Goal: Information Seeking & Learning: Learn about a topic

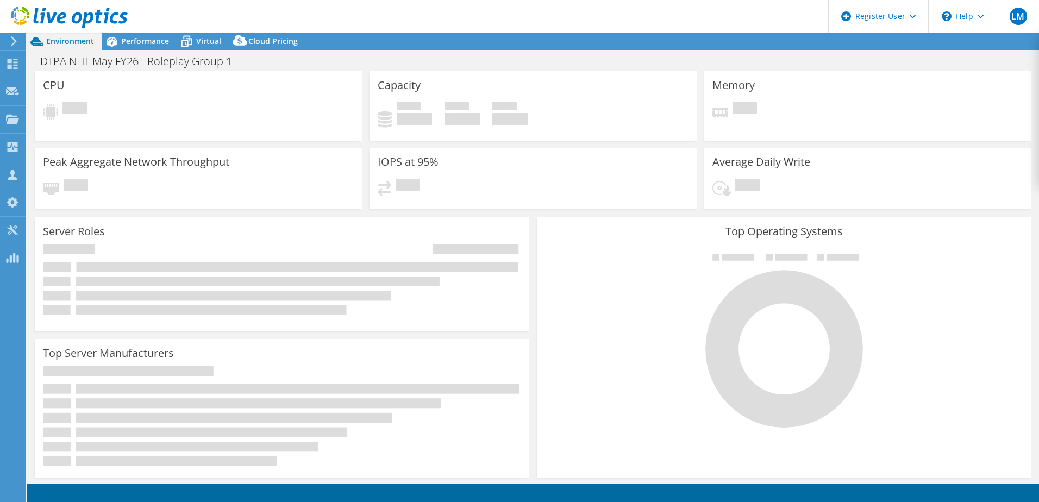
select select "USD"
select select "EULondon"
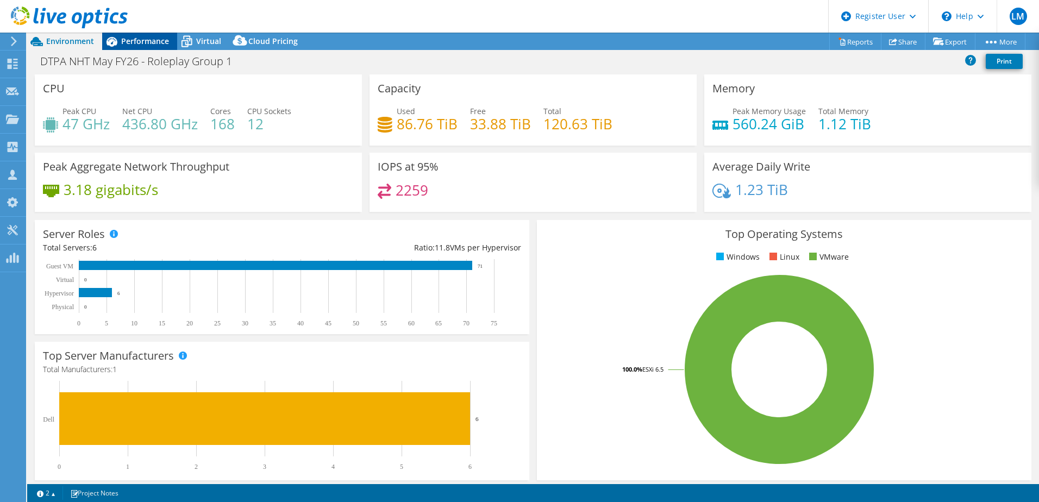
click at [140, 45] on span "Performance" at bounding box center [145, 41] width 48 height 10
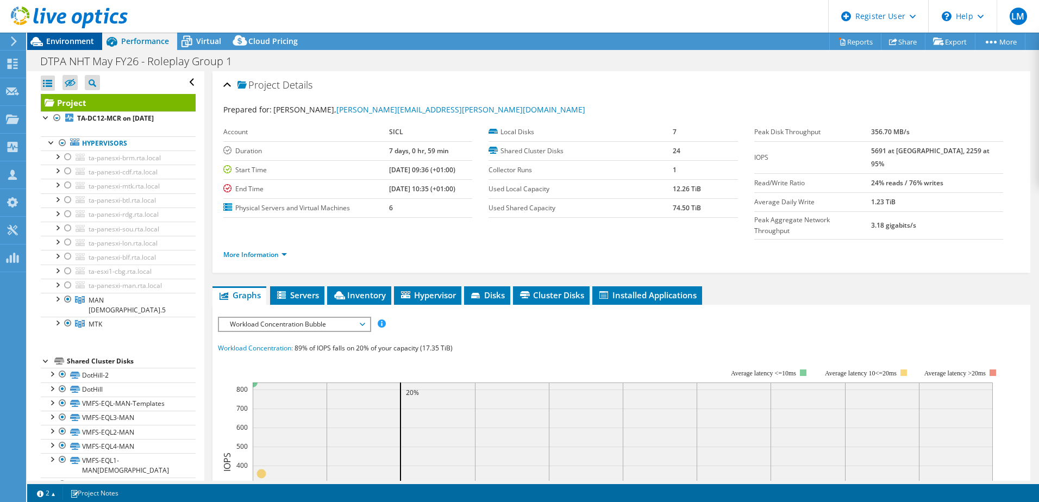
click at [79, 48] on div "Environment" at bounding box center [64, 41] width 75 height 17
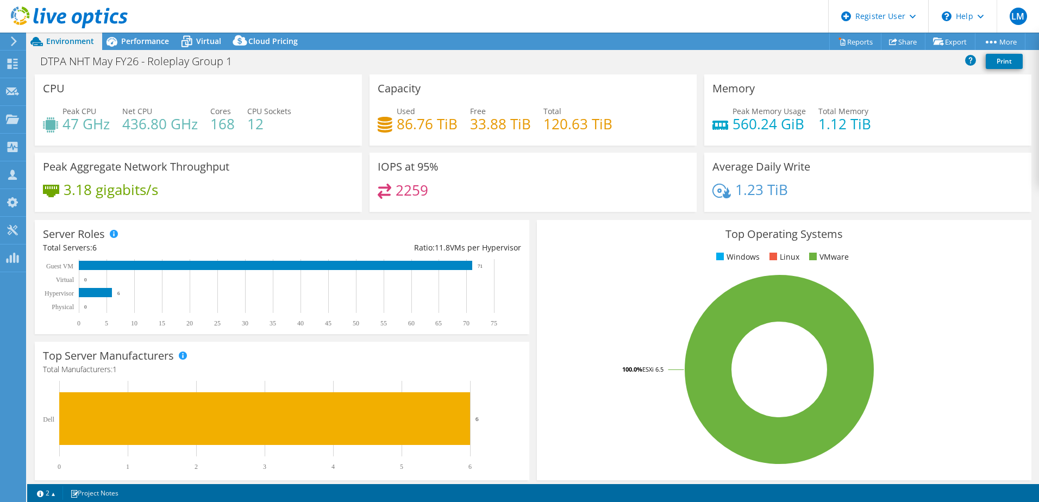
click at [258, 118] on h4 "12" at bounding box center [269, 124] width 44 height 12
drag, startPoint x: 270, startPoint y: 123, endPoint x: 254, endPoint y: 123, distance: 15.2
click at [254, 123] on h4 "12" at bounding box center [269, 124] width 44 height 12
click at [141, 45] on span "Performance" at bounding box center [145, 41] width 48 height 10
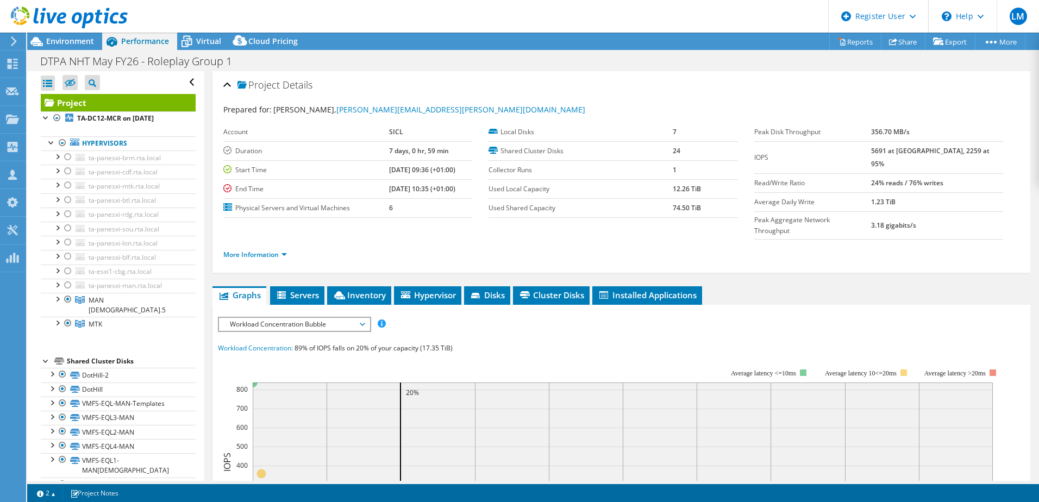
click at [80, 35] on div at bounding box center [64, 18] width 128 height 36
click at [83, 41] on span "Environment" at bounding box center [70, 41] width 48 height 10
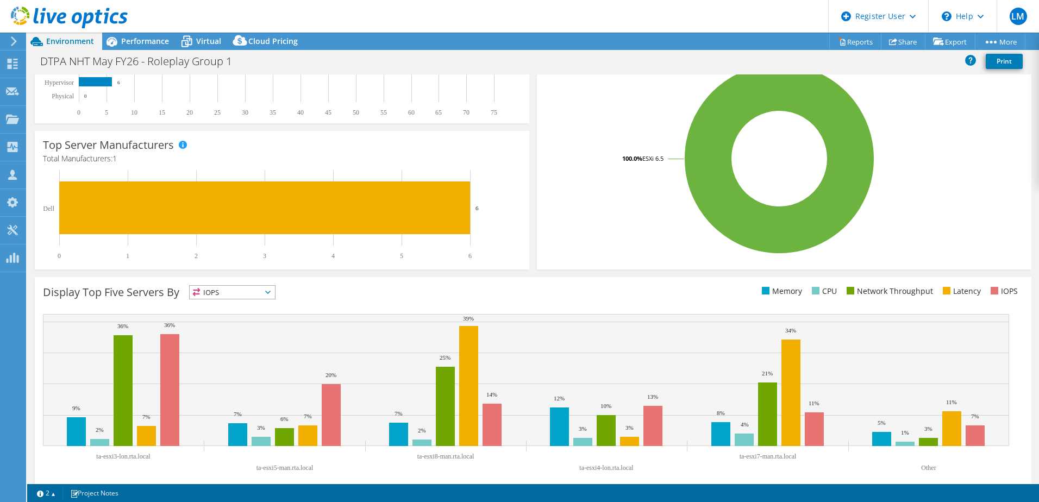
scroll to position [223, 0]
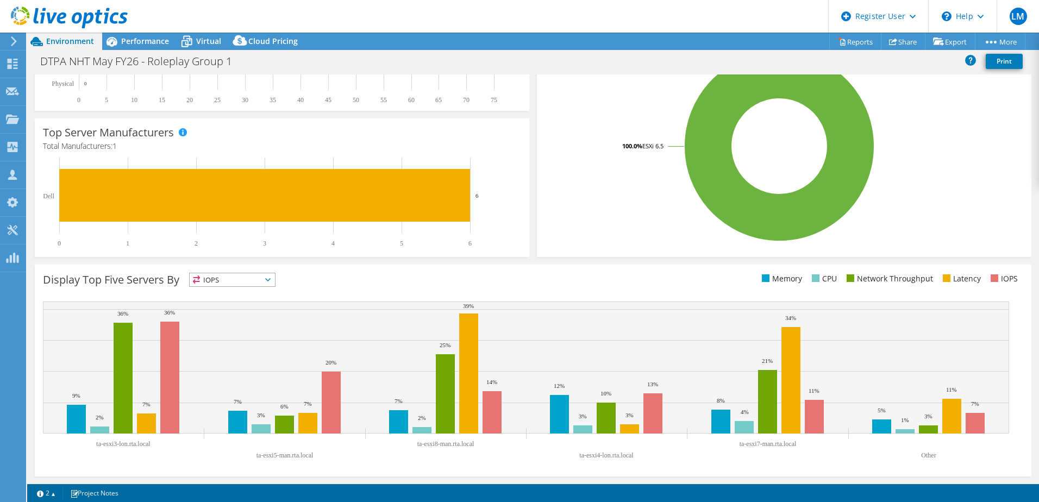
click at [227, 281] on span "IOPS" at bounding box center [232, 279] width 85 height 13
click at [230, 323] on li "CPU" at bounding box center [232, 324] width 85 height 15
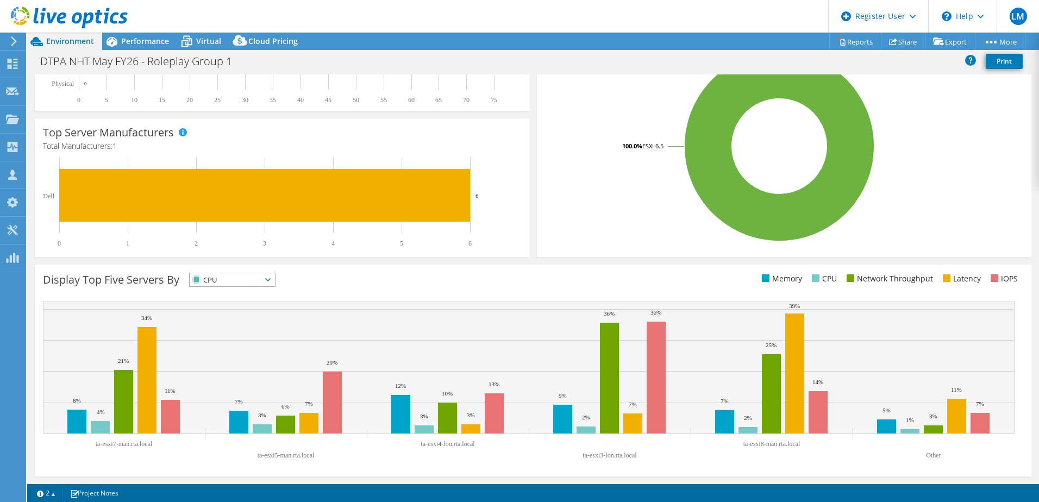
scroll to position [0, 0]
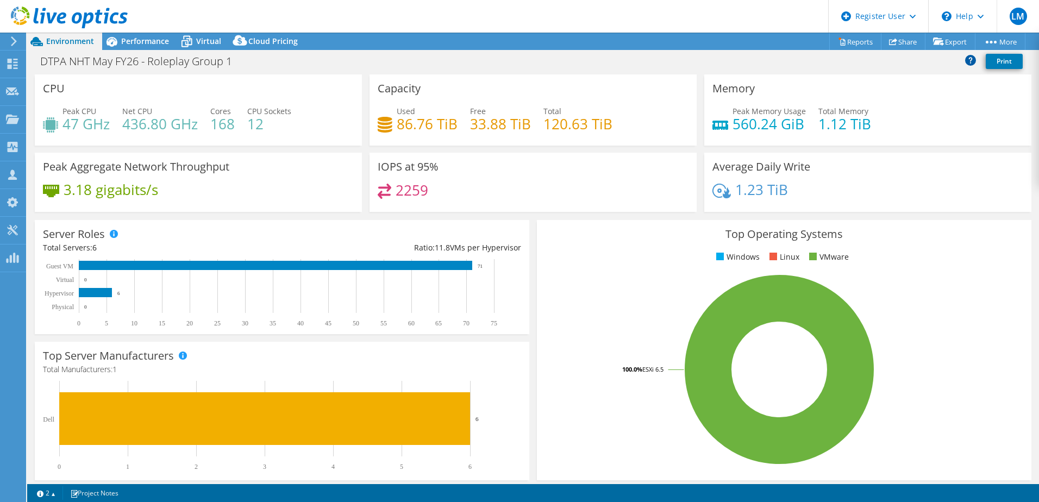
click at [974, 61] on icon at bounding box center [970, 59] width 11 height 11
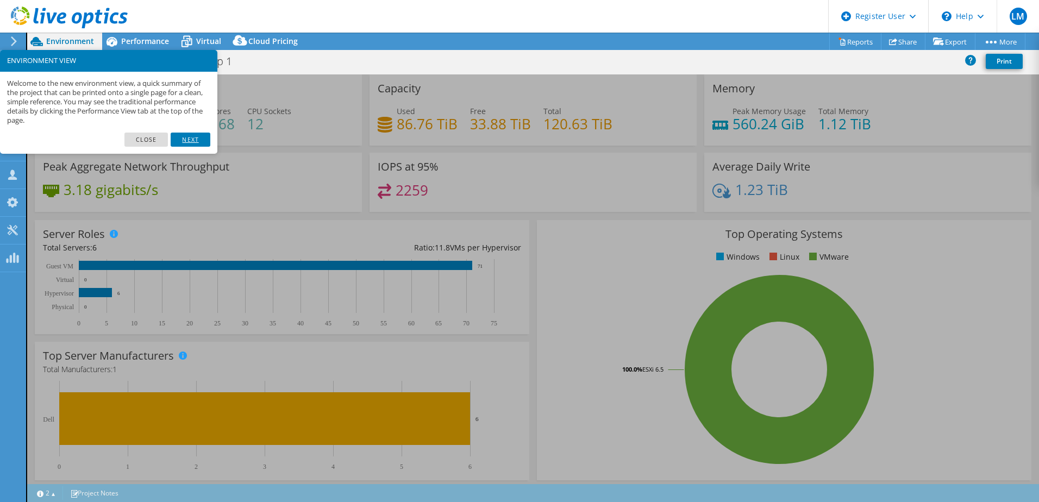
click at [198, 143] on link "Next" at bounding box center [190, 140] width 39 height 14
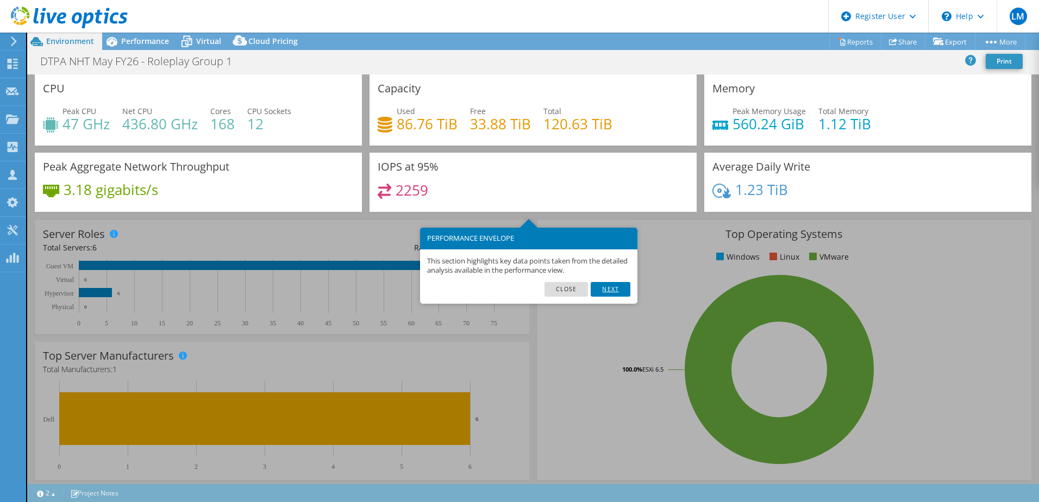
click at [618, 288] on link "Next" at bounding box center [610, 289] width 39 height 14
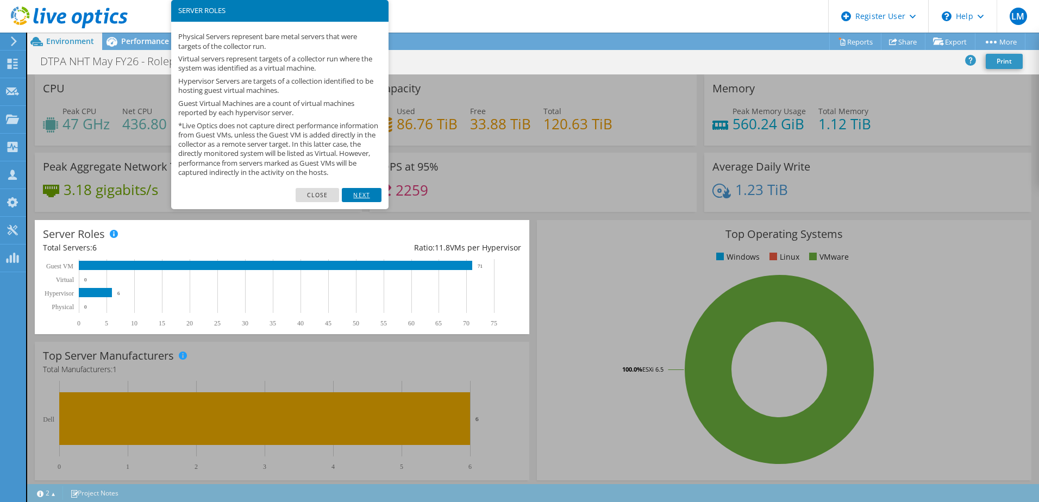
click at [365, 202] on link "Next" at bounding box center [361, 195] width 39 height 14
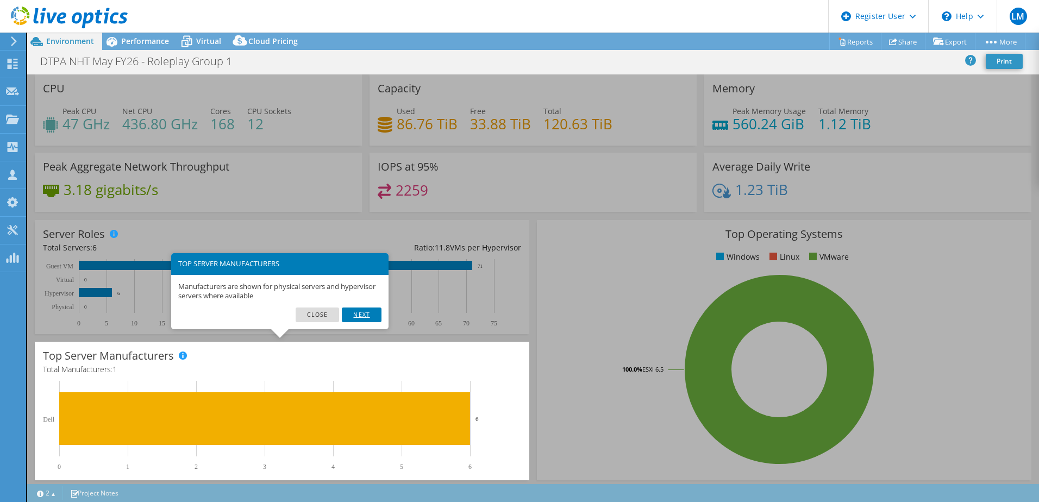
click at [359, 318] on link "Next" at bounding box center [361, 315] width 39 height 14
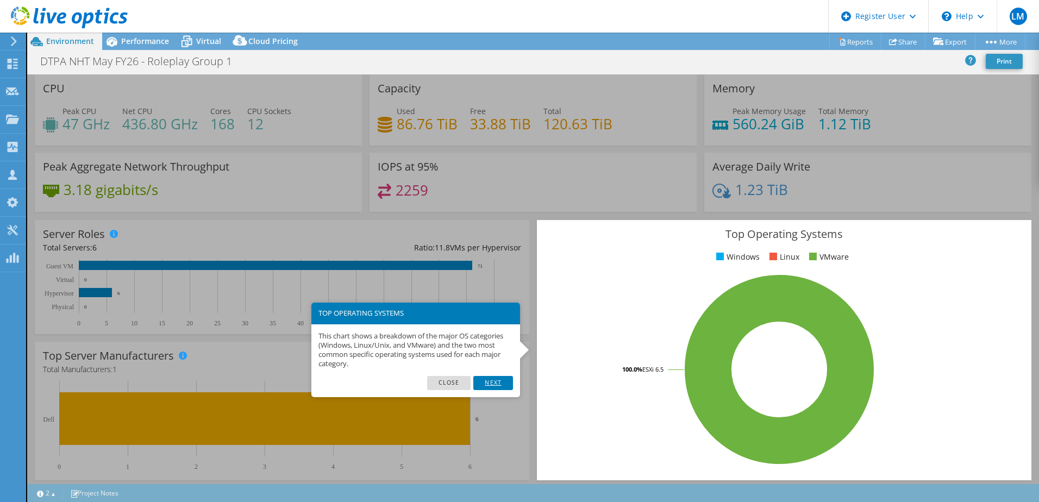
click at [484, 382] on link "Next" at bounding box center [492, 383] width 39 height 14
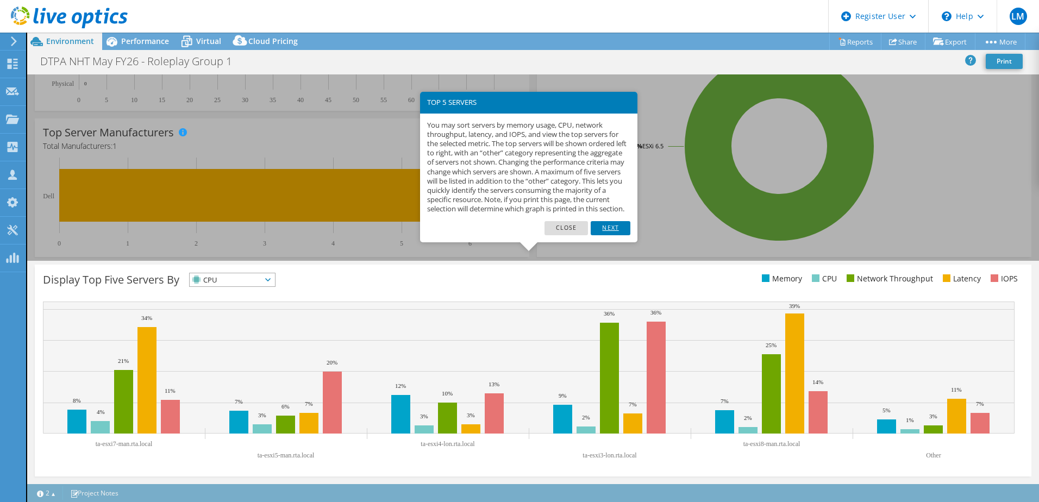
click at [615, 235] on link "Next" at bounding box center [610, 228] width 39 height 14
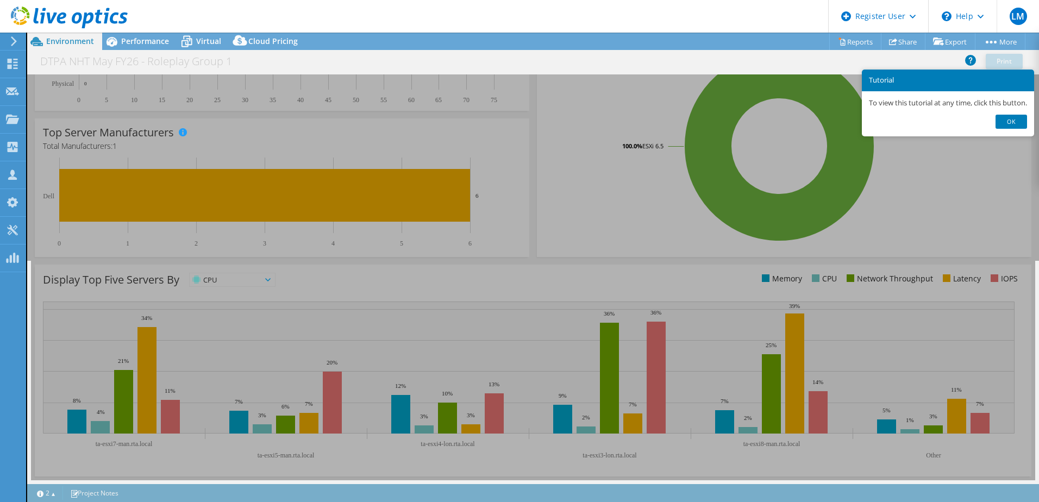
click at [1012, 122] on link "Ok" at bounding box center [1012, 122] width 32 height 14
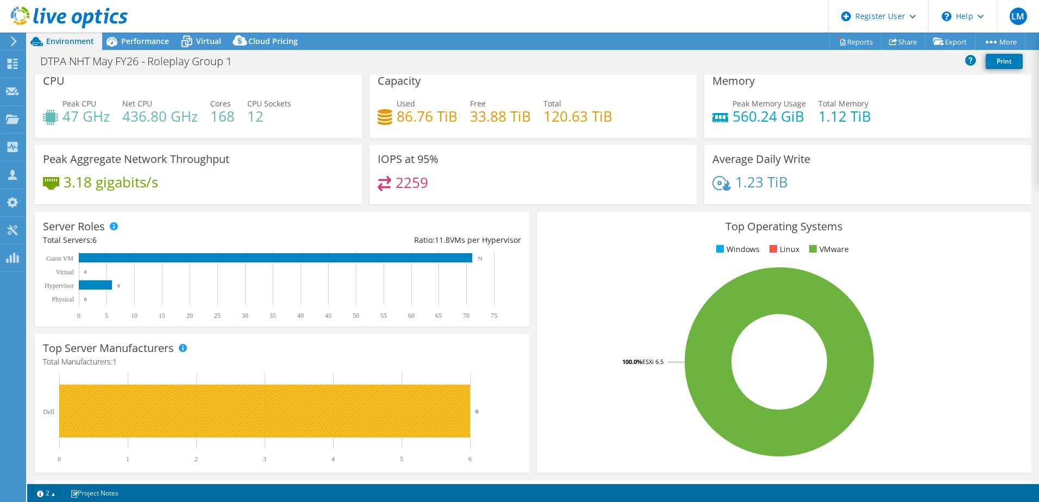
scroll to position [0, 0]
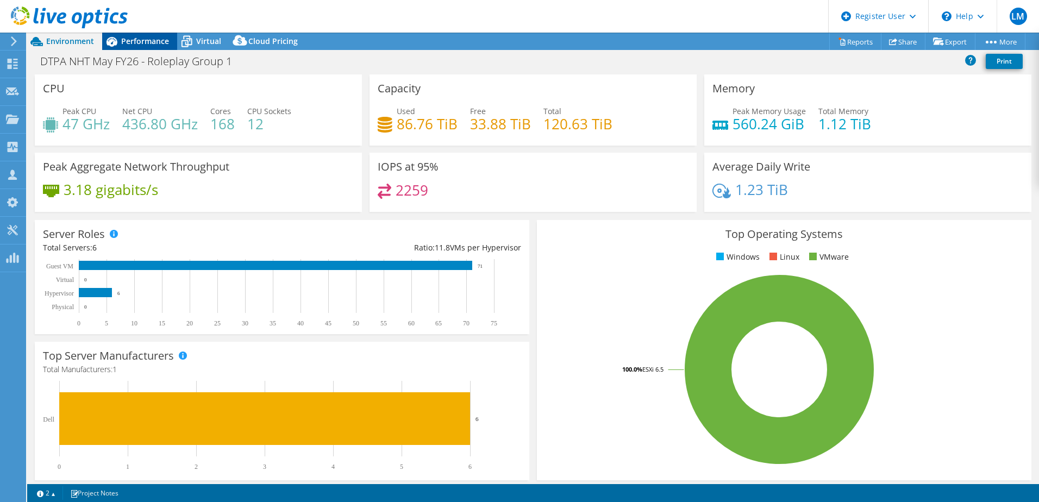
click at [148, 38] on span "Performance" at bounding box center [145, 41] width 48 height 10
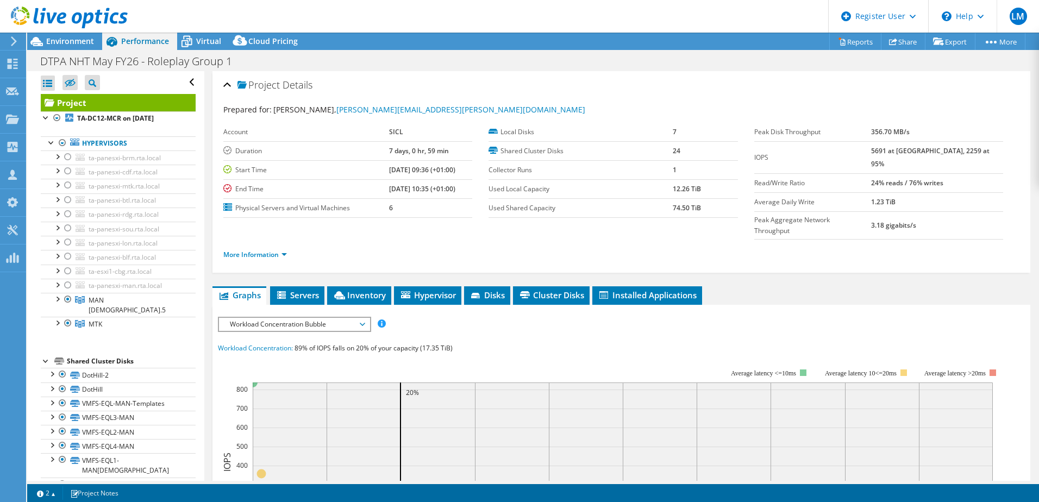
click at [15, 32] on div at bounding box center [64, 18] width 128 height 36
click at [13, 39] on icon at bounding box center [14, 41] width 8 height 10
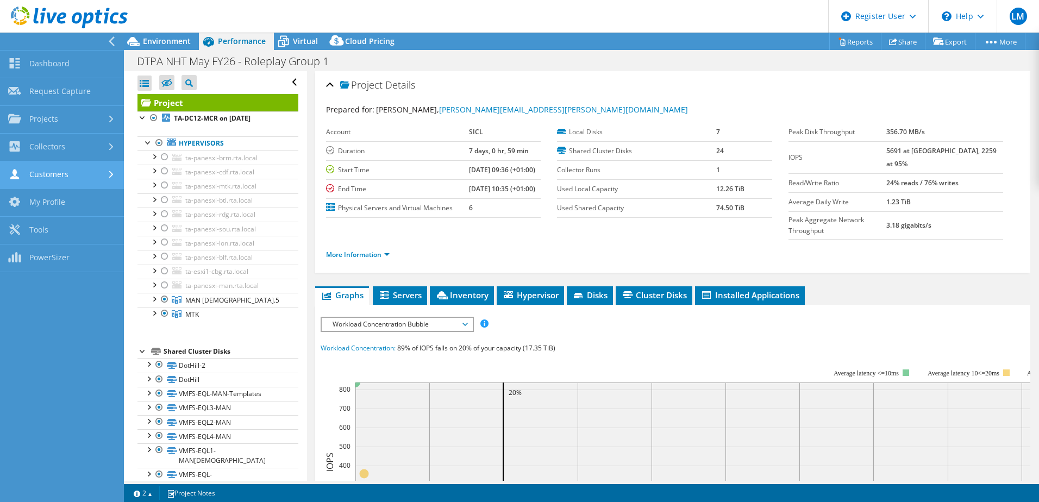
click at [57, 177] on link "Customers" at bounding box center [62, 175] width 124 height 28
click at [109, 40] on icon at bounding box center [112, 41] width 8 height 10
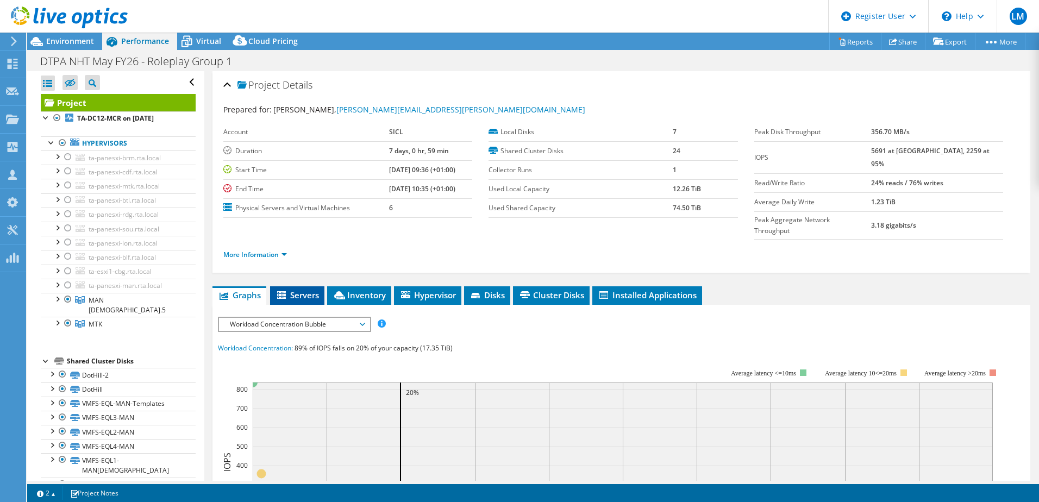
click at [305, 290] on span "Servers" at bounding box center [297, 295] width 43 height 11
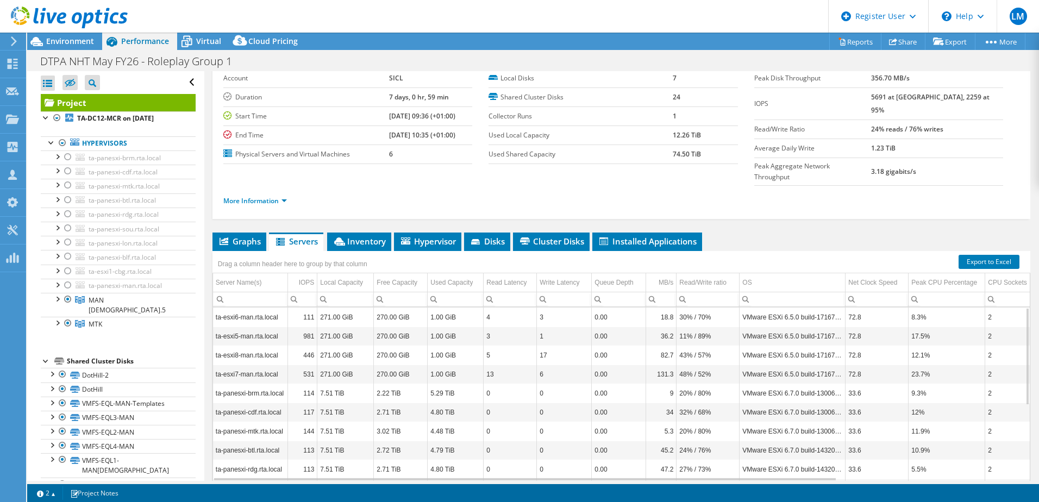
scroll to position [74, 0]
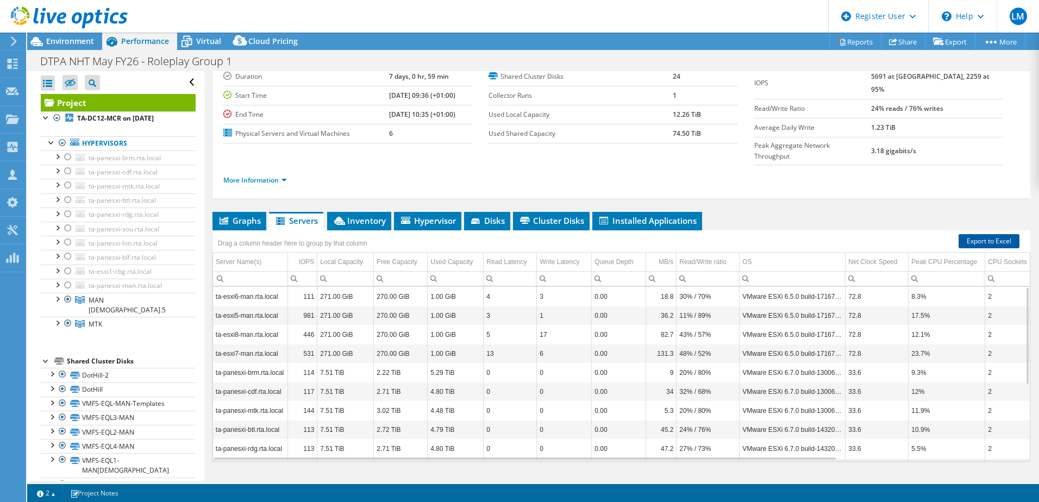
click at [970, 234] on link "Export to Excel" at bounding box center [989, 241] width 61 height 14
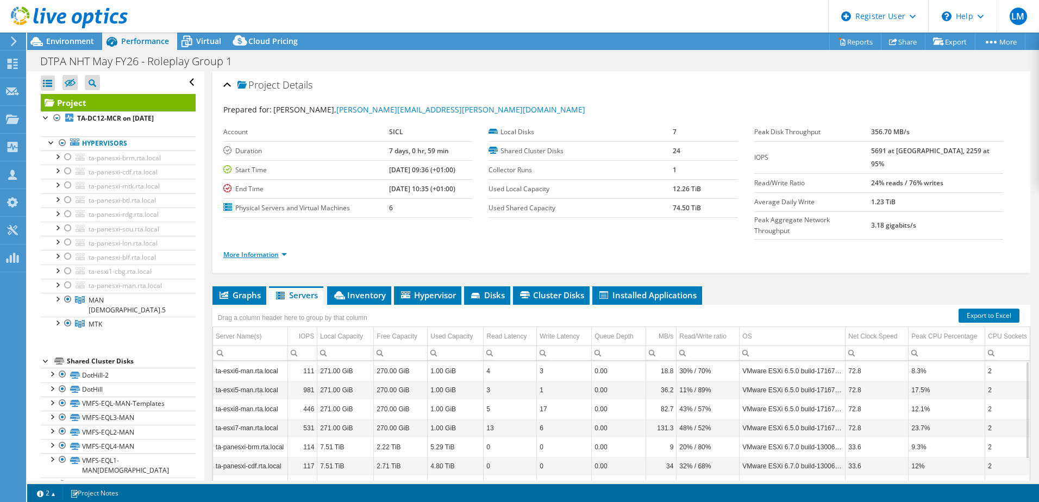
click at [275, 250] on link "More Information" at bounding box center [255, 254] width 64 height 9
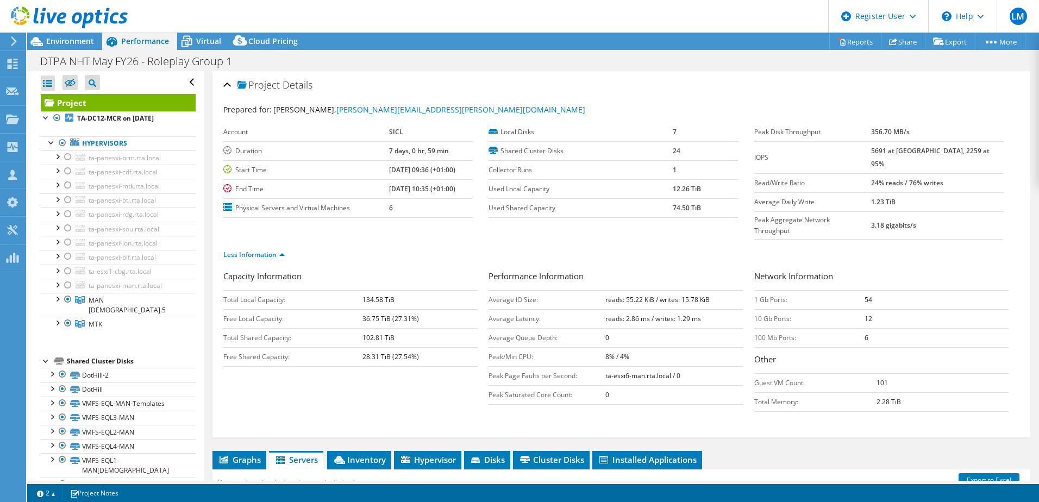
click at [855, 92] on div "Project Details" at bounding box center [621, 85] width 796 height 23
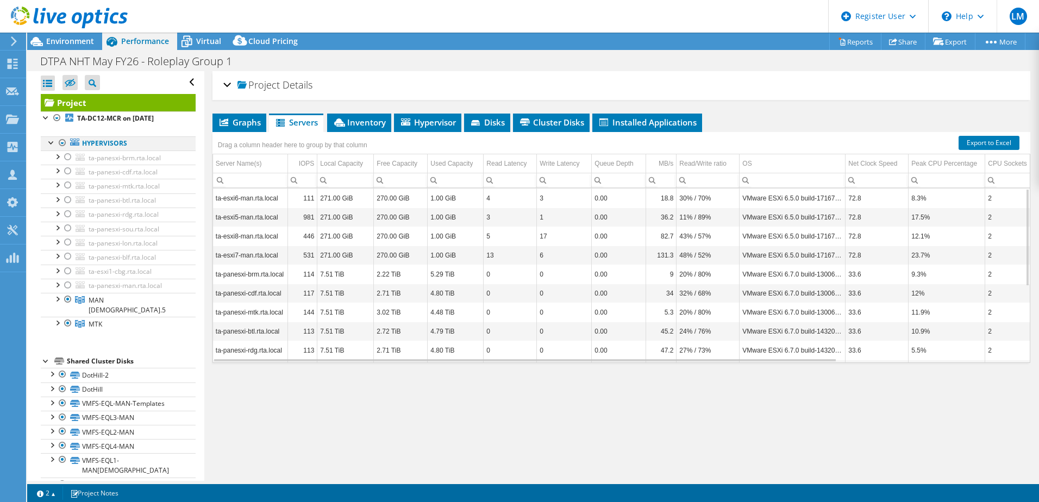
click at [63, 143] on div at bounding box center [62, 142] width 11 height 13
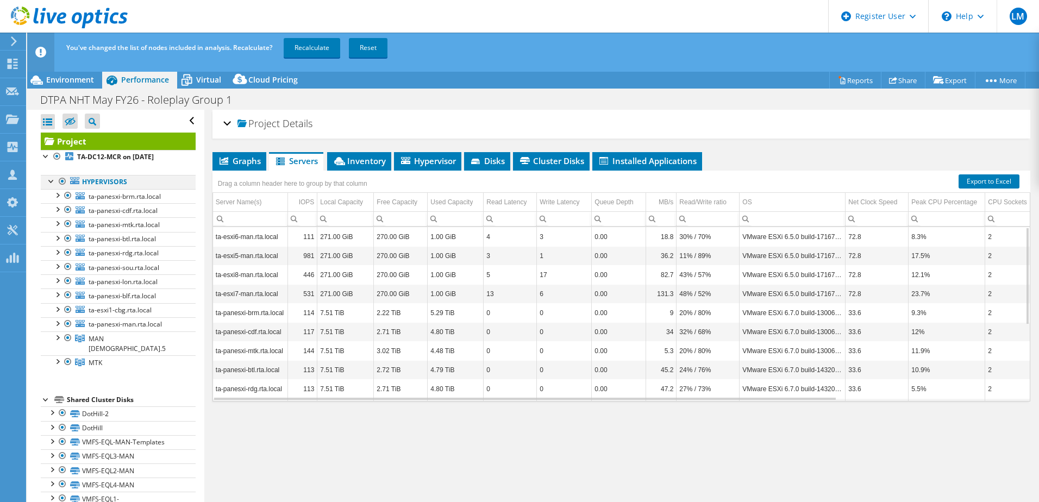
click at [60, 182] on div at bounding box center [62, 181] width 11 height 13
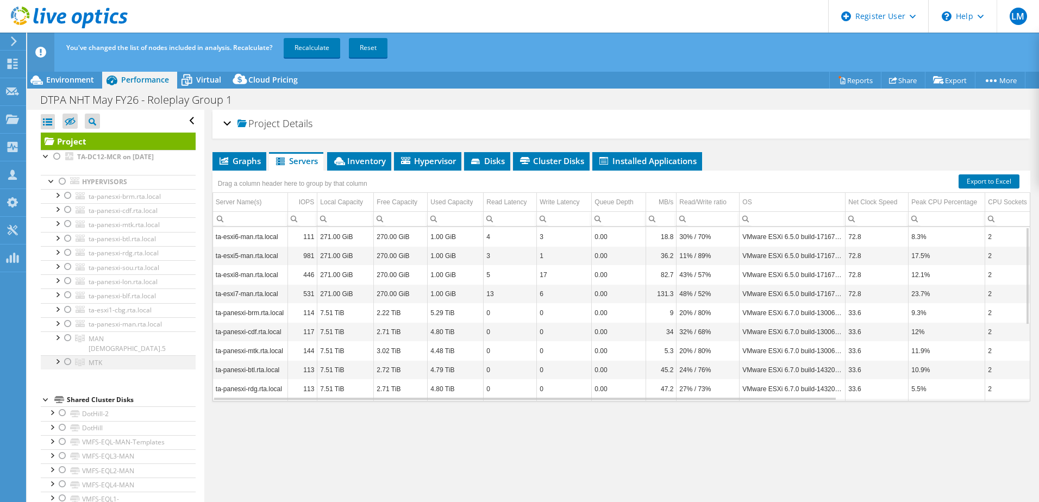
click at [71, 355] on div at bounding box center [68, 361] width 11 height 13
click at [383, 48] on link "Reset" at bounding box center [368, 48] width 39 height 20
click at [69, 338] on div at bounding box center [68, 338] width 11 height 13
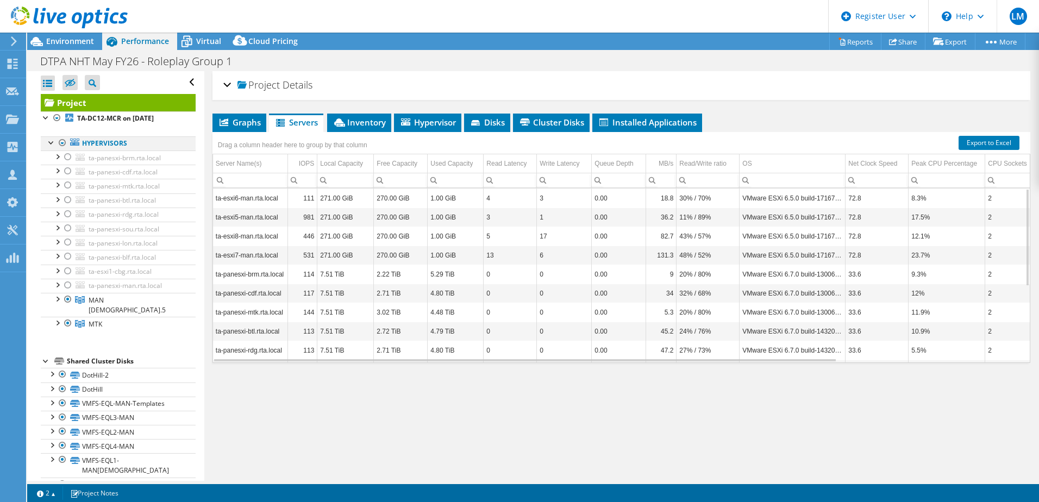
click at [59, 138] on div at bounding box center [62, 142] width 11 height 13
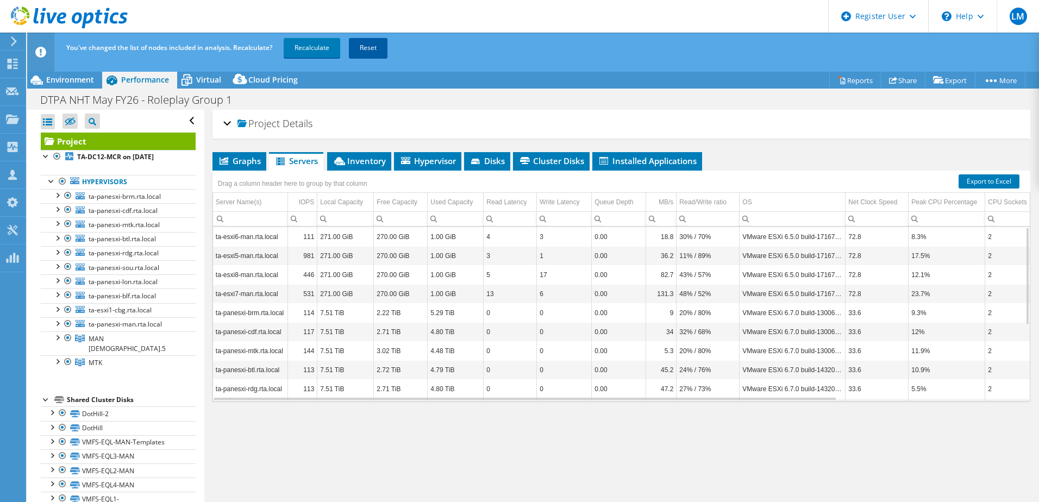
click at [366, 45] on link "Reset" at bounding box center [368, 48] width 39 height 20
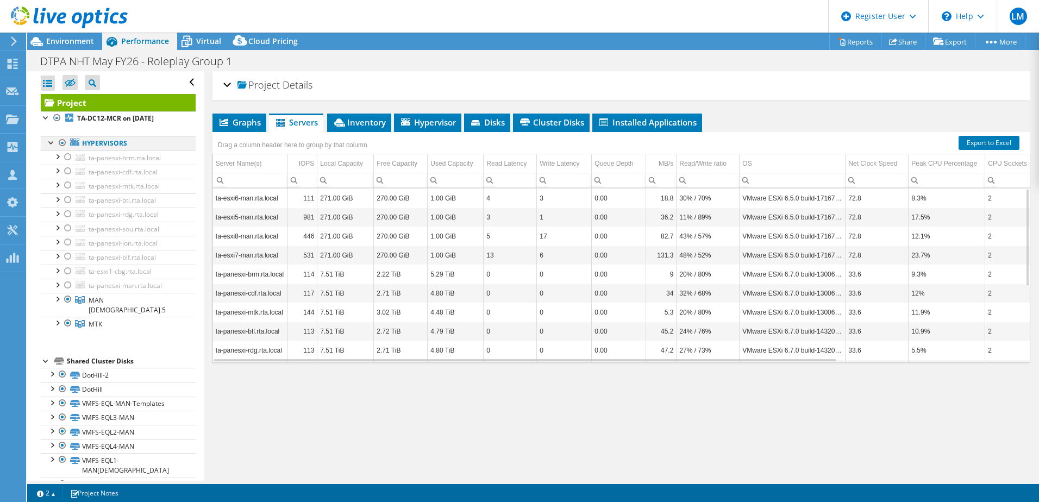
click at [65, 142] on div at bounding box center [62, 142] width 11 height 13
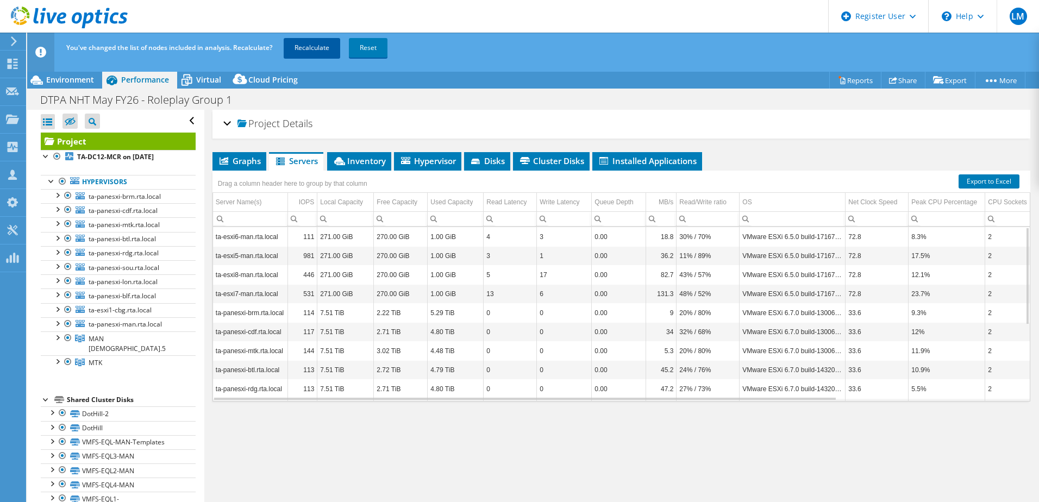
click at [326, 53] on link "Recalculate" at bounding box center [312, 48] width 57 height 20
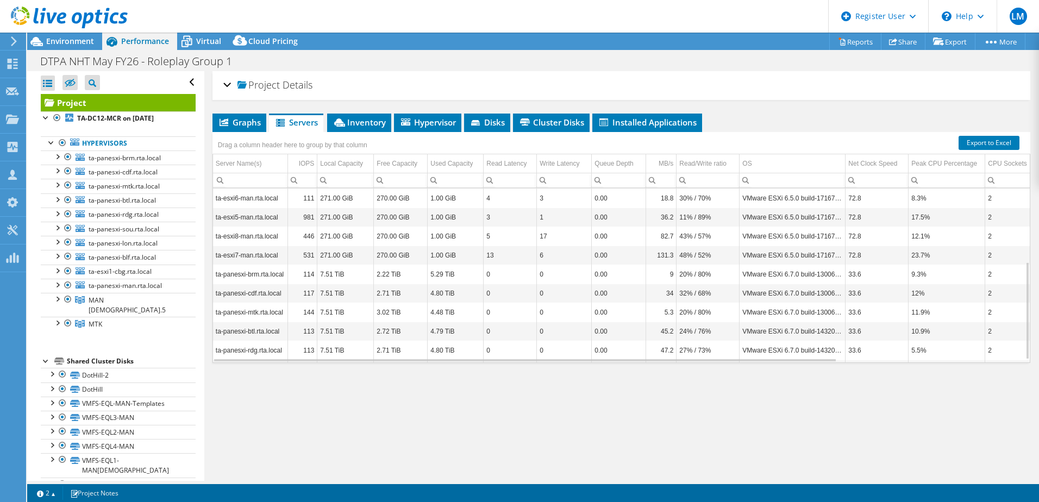
scroll to position [135, 0]
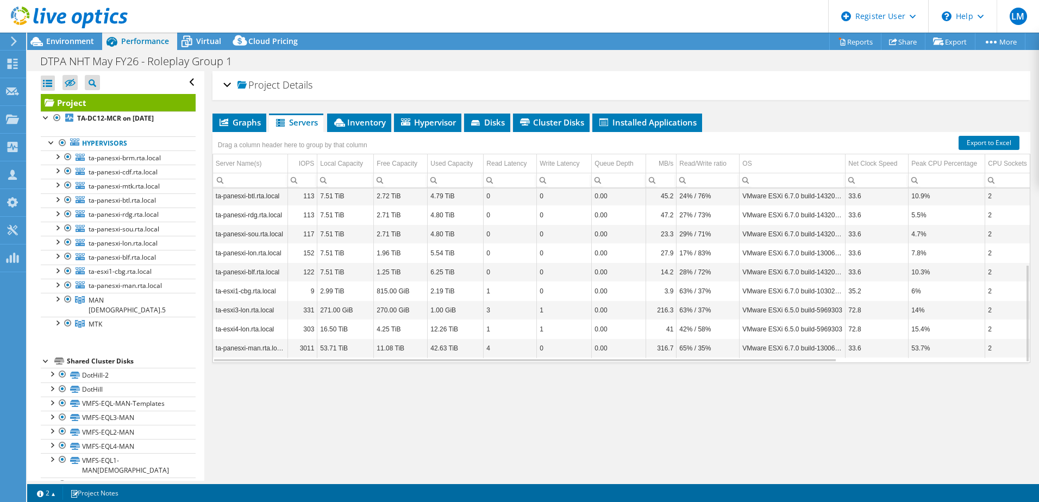
drag, startPoint x: 530, startPoint y: 411, endPoint x: 486, endPoint y: 411, distance: 44.0
click at [486, 411] on div "Project Details Prepared for: [PERSON_NAME], [PERSON_NAME][EMAIL_ADDRESS][PERSO…" at bounding box center [621, 276] width 834 height 410
drag, startPoint x: 552, startPoint y: 410, endPoint x: 526, endPoint y: 406, distance: 25.8
click at [525, 405] on div "Project Details Prepared for: [PERSON_NAME], [PERSON_NAME][EMAIL_ADDRESS][PERSO…" at bounding box center [621, 276] width 834 height 410
click at [539, 410] on div "Project Details Prepared for: [PERSON_NAME], [PERSON_NAME][EMAIL_ADDRESS][PERSO…" at bounding box center [621, 276] width 834 height 410
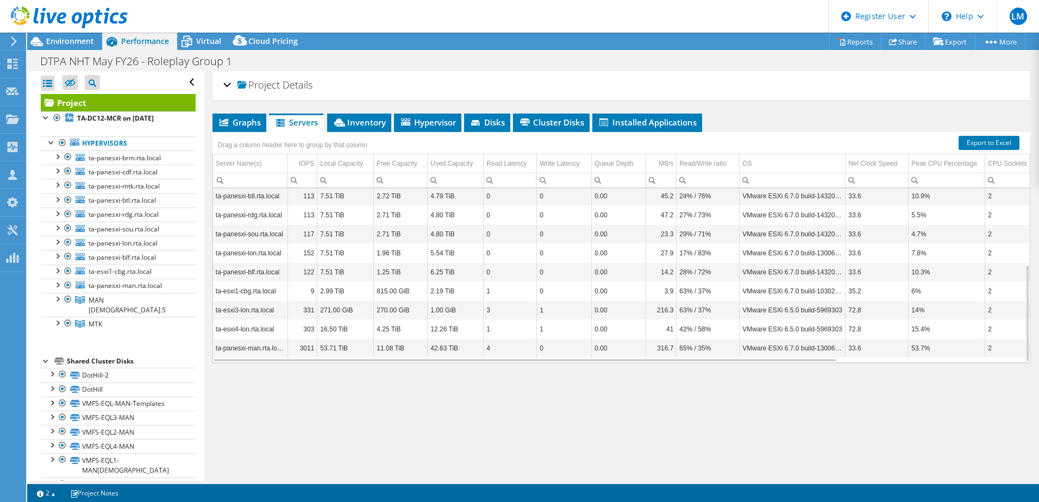
drag, startPoint x: 617, startPoint y: 411, endPoint x: 586, endPoint y: 410, distance: 31.6
click at [586, 410] on div "Project Details Prepared for: [PERSON_NAME], [PERSON_NAME][EMAIL_ADDRESS][PERSO…" at bounding box center [621, 276] width 834 height 410
click at [492, 117] on span "Disks" at bounding box center [487, 122] width 35 height 11
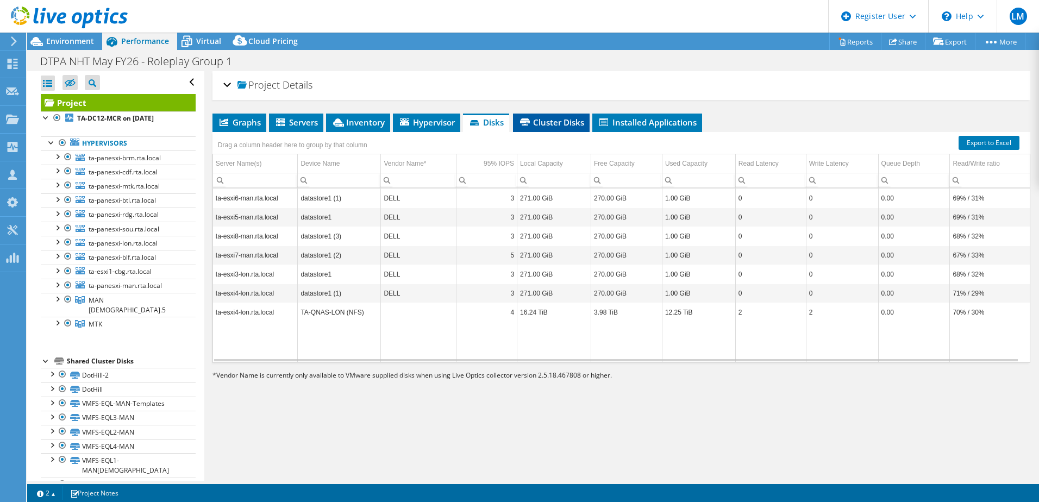
click at [551, 114] on li "Cluster Disks" at bounding box center [551, 123] width 77 height 18
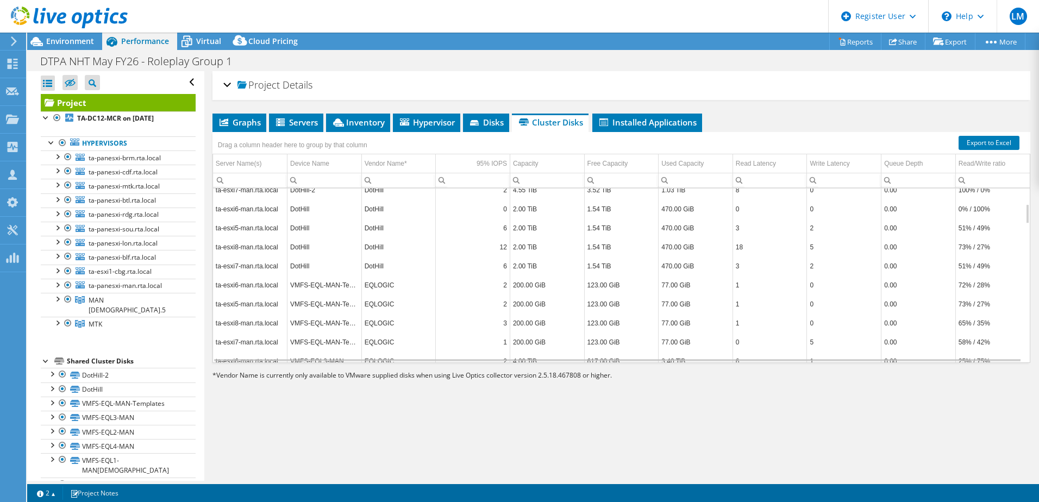
scroll to position [130, 0]
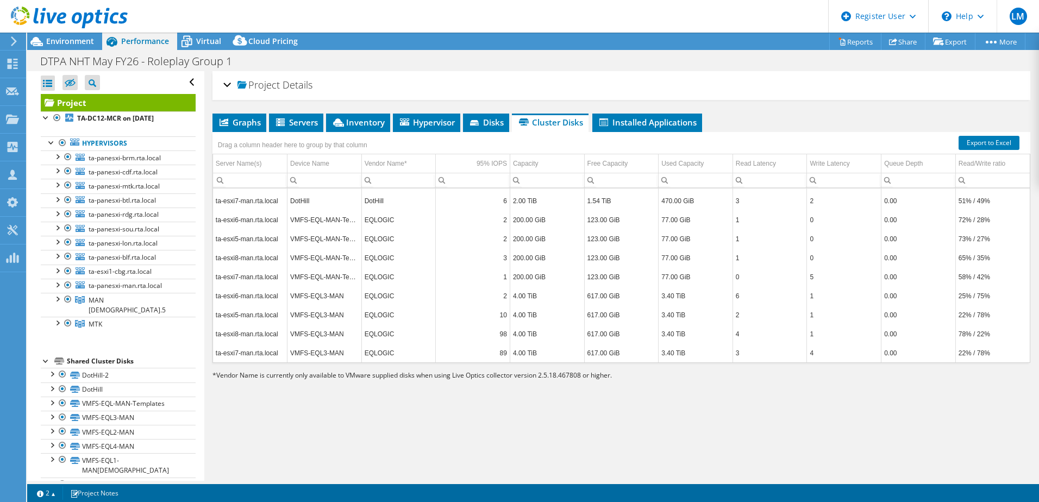
drag, startPoint x: 594, startPoint y: 436, endPoint x: 558, endPoint y: 432, distance: 36.7
click at [558, 432] on div "Project Details Prepared for: [PERSON_NAME], [PERSON_NAME][EMAIL_ADDRESS][PERSO…" at bounding box center [621, 276] width 834 height 410
click at [55, 368] on div at bounding box center [51, 373] width 11 height 11
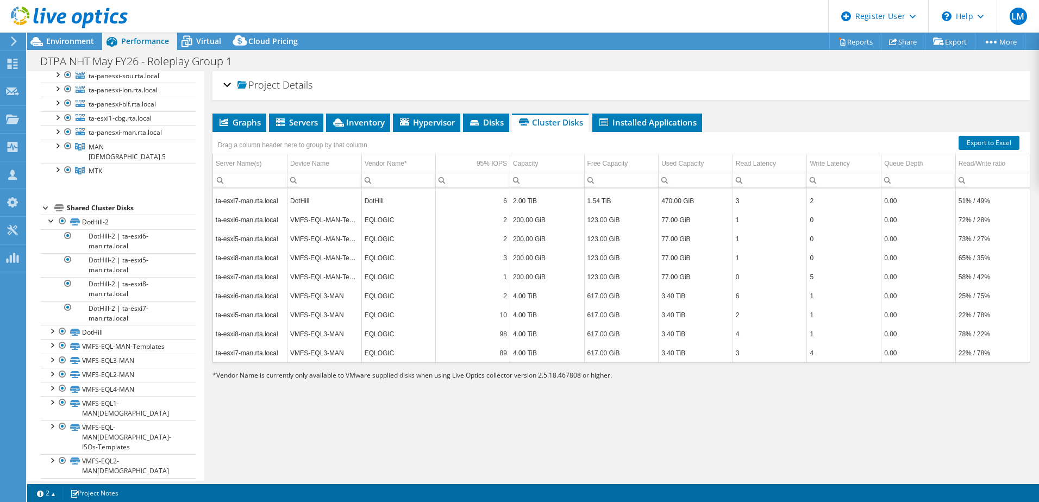
scroll to position [181, 0]
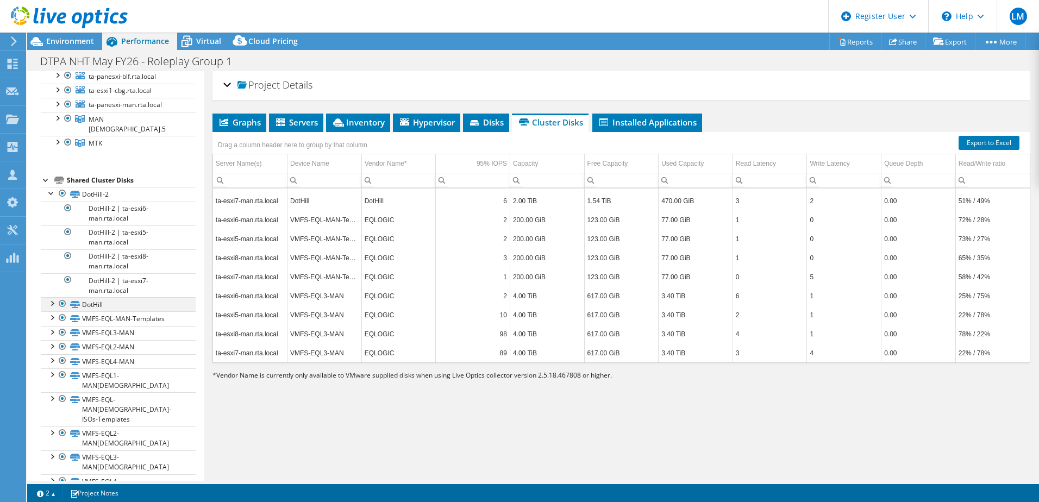
click at [52, 297] on div at bounding box center [51, 302] width 11 height 11
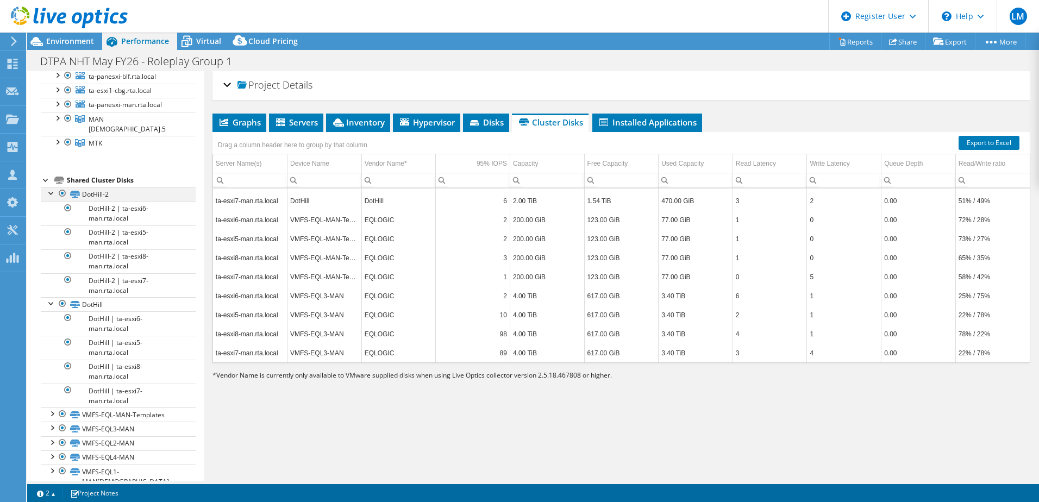
click at [48, 187] on div at bounding box center [51, 192] width 11 height 11
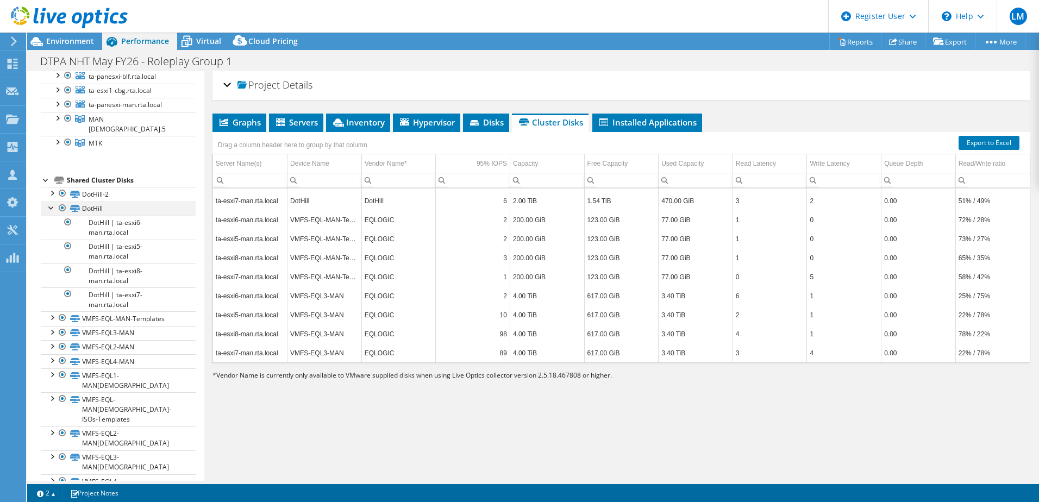
click at [49, 202] on div at bounding box center [51, 207] width 11 height 11
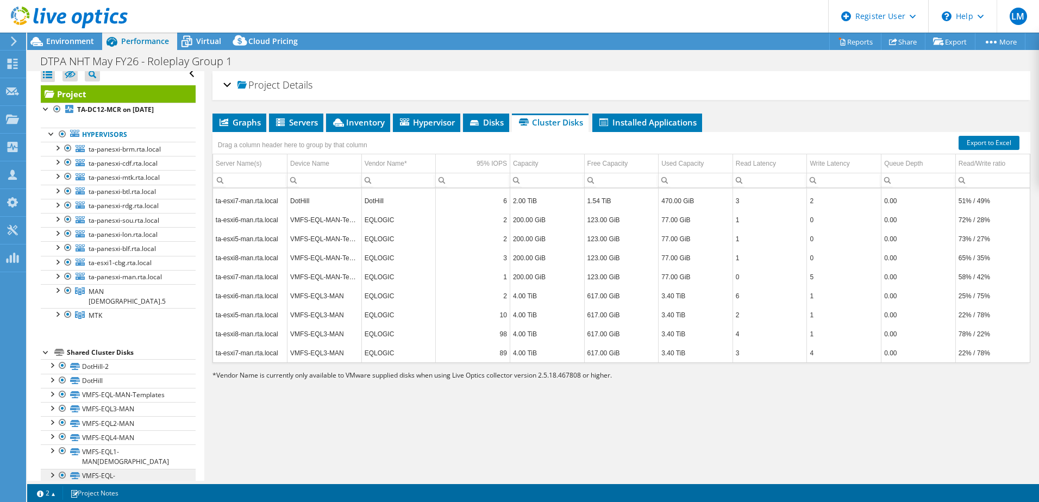
scroll to position [0, 0]
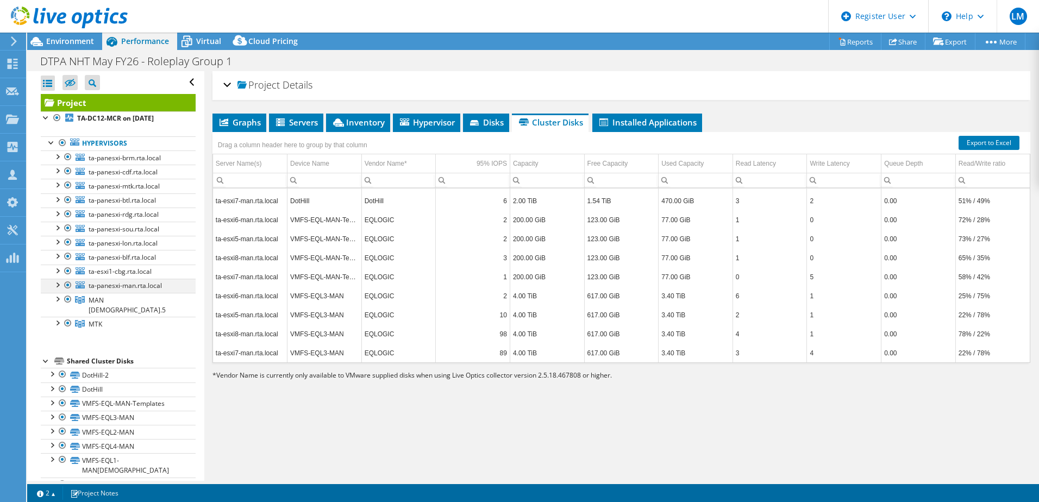
click at [67, 286] on div at bounding box center [68, 285] width 11 height 13
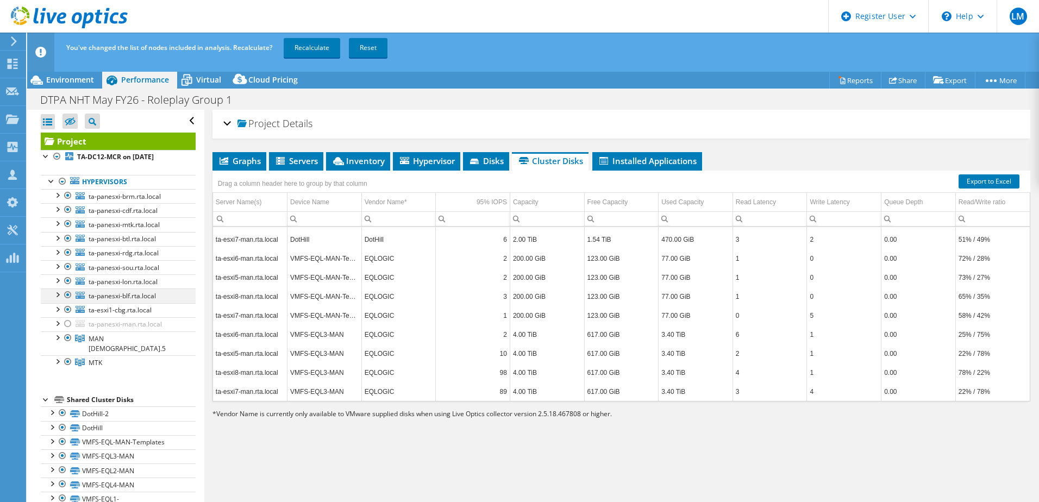
click at [68, 273] on ul "ta-panesxi-brm.rta.local VMFS_FLASH_MCR VMFS_BOSSFLASH_MCR Local USB Direct-Acc…" at bounding box center [118, 279] width 155 height 180
click at [67, 277] on div at bounding box center [68, 280] width 11 height 13
click at [67, 294] on div at bounding box center [68, 295] width 11 height 13
click at [68, 308] on div at bounding box center [68, 309] width 11 height 13
click at [67, 266] on div at bounding box center [68, 266] width 11 height 13
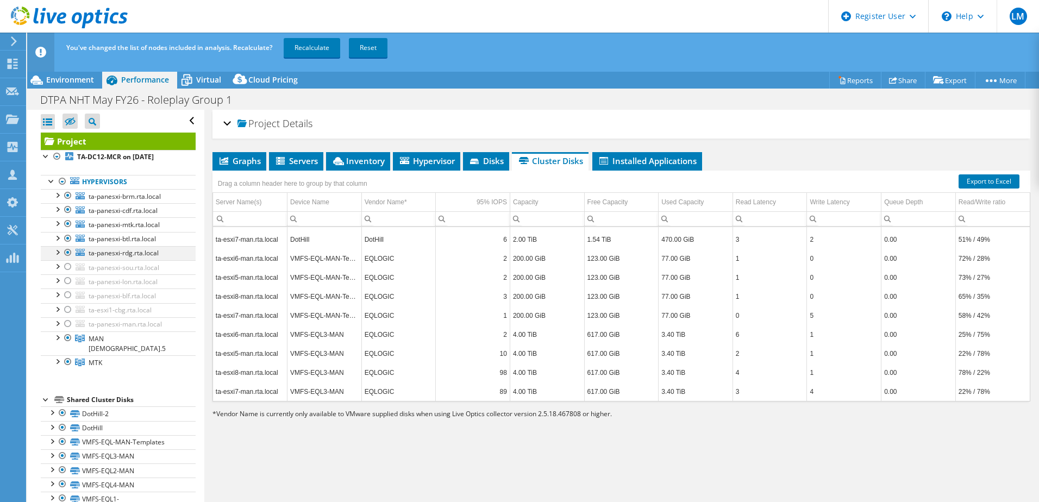
click at [69, 251] on div at bounding box center [68, 252] width 11 height 13
click at [66, 238] on div at bounding box center [68, 238] width 11 height 13
click at [68, 219] on div at bounding box center [68, 223] width 11 height 13
click at [67, 209] on div at bounding box center [68, 209] width 11 height 13
click at [68, 197] on div at bounding box center [68, 195] width 11 height 13
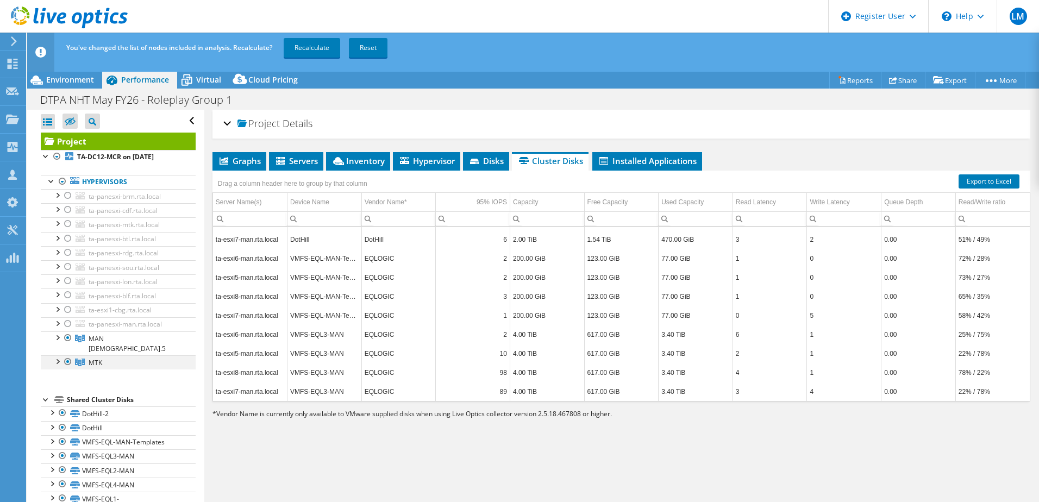
click at [57, 355] on div at bounding box center [57, 360] width 11 height 11
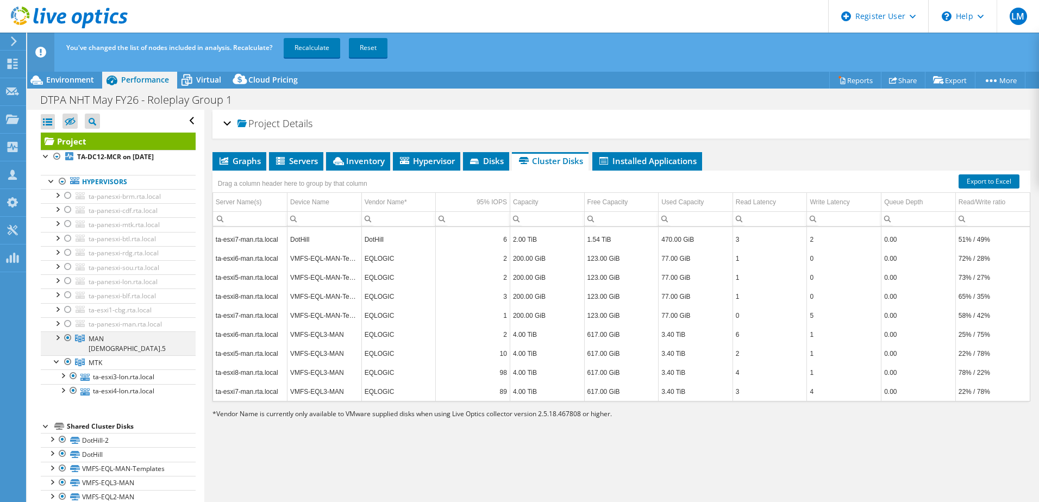
click at [57, 339] on div at bounding box center [57, 337] width 11 height 11
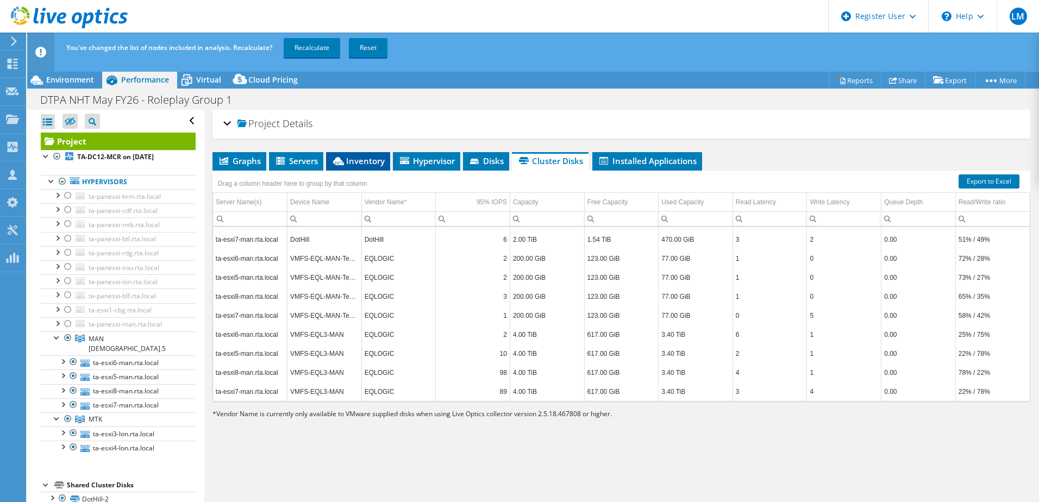
click at [355, 158] on span "Inventory" at bounding box center [358, 160] width 53 height 11
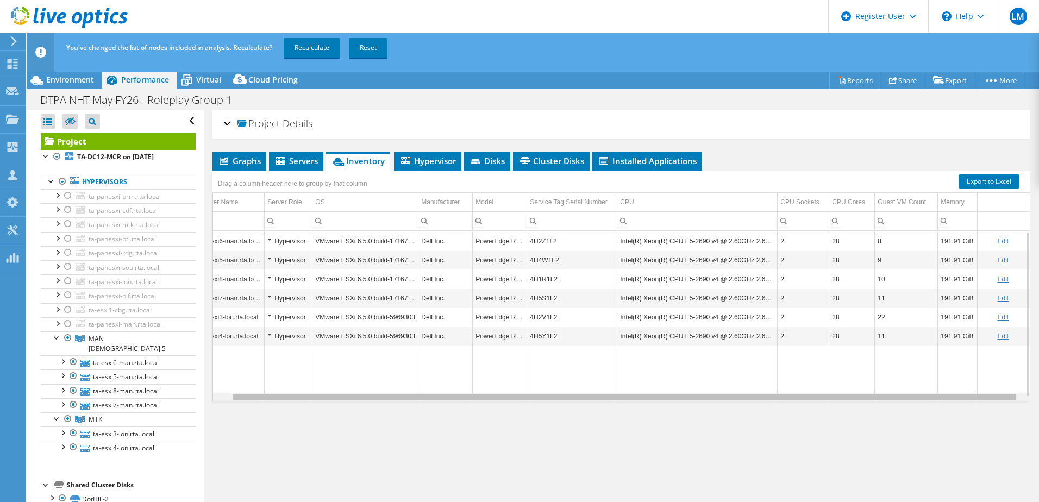
scroll to position [0, 24]
drag, startPoint x: 774, startPoint y: 399, endPoint x: 920, endPoint y: 399, distance: 145.7
click at [920, 399] on body "LM Dell User [PERSON_NAME] [PERSON_NAME][EMAIL_ADDRESS][PERSON_NAME][DOMAIN_NAM…" at bounding box center [519, 251] width 1039 height 502
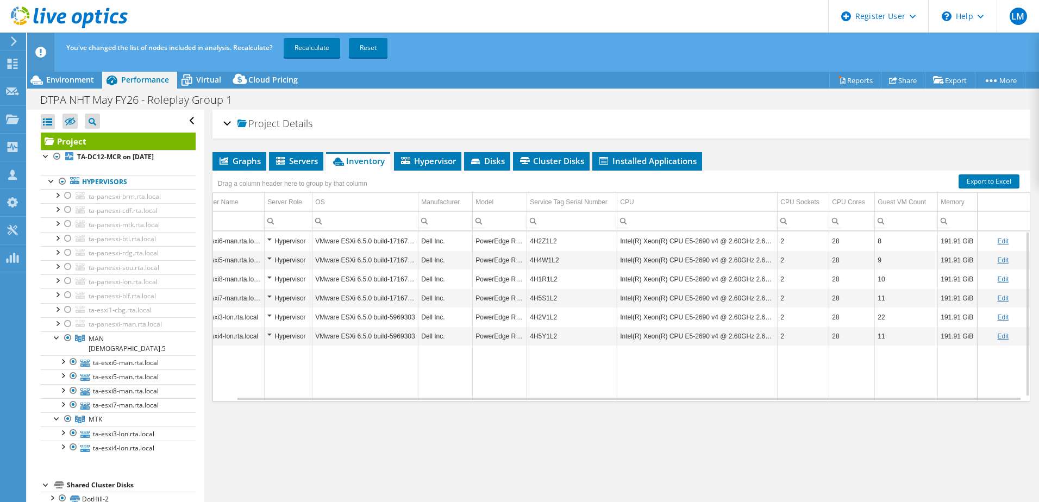
drag, startPoint x: 862, startPoint y: 436, endPoint x: 833, endPoint y: 443, distance: 30.1
click at [833, 443] on div "Project Details Prepared for: [PERSON_NAME], [PERSON_NAME][EMAIL_ADDRESS][PERSO…" at bounding box center [621, 315] width 834 height 410
click at [270, 79] on span "Cloud Pricing" at bounding box center [272, 79] width 49 height 10
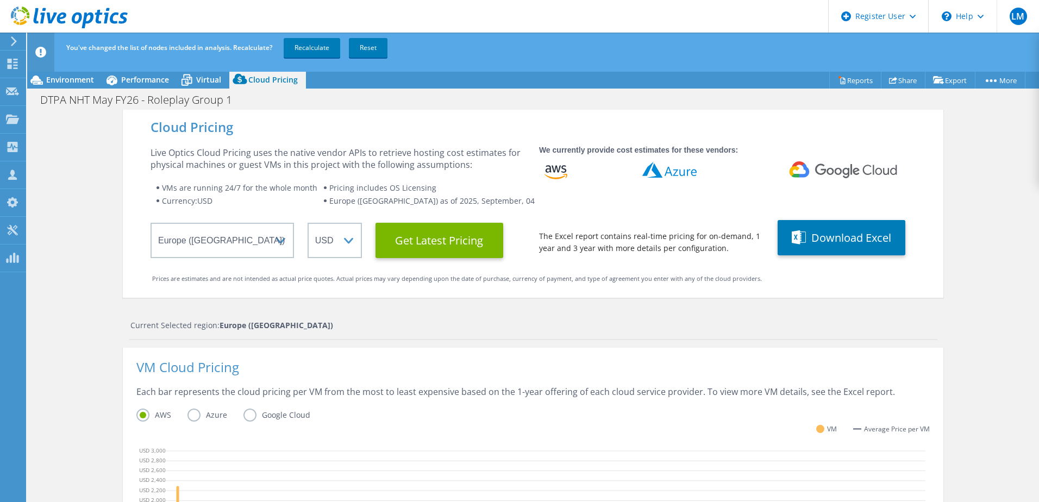
drag, startPoint x: 132, startPoint y: 82, endPoint x: 233, endPoint y: 51, distance: 105.6
click at [133, 82] on span "Performance" at bounding box center [145, 79] width 48 height 10
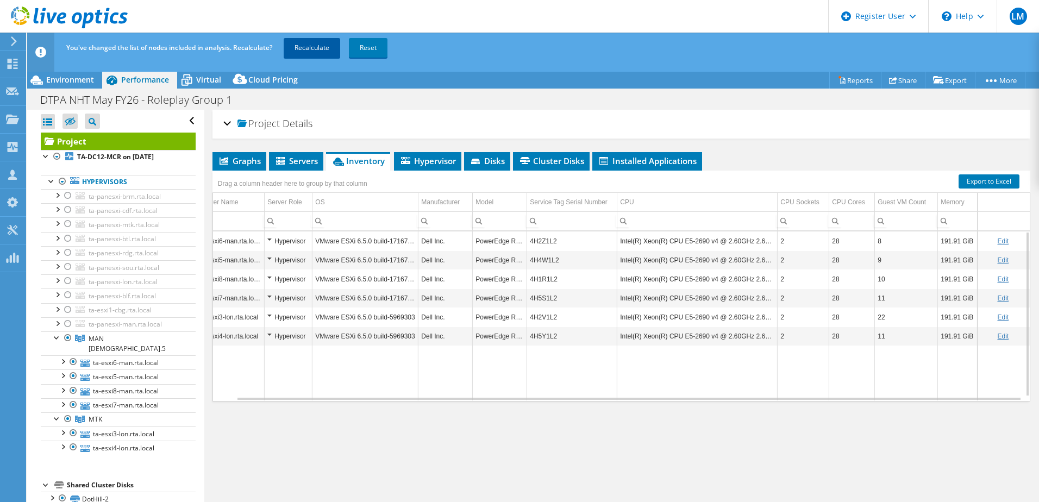
click at [310, 42] on link "Recalculate" at bounding box center [312, 48] width 57 height 20
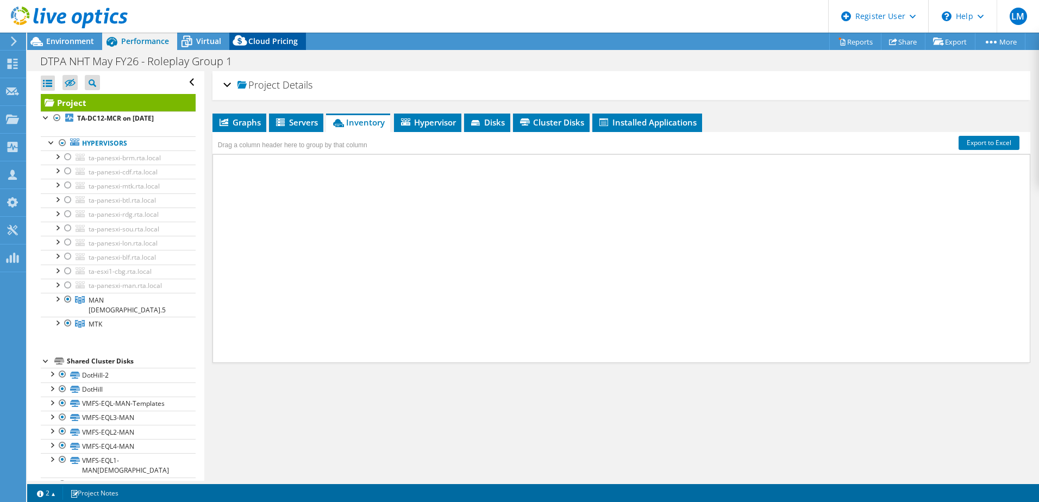
click at [264, 41] on span "Cloud Pricing" at bounding box center [272, 41] width 49 height 10
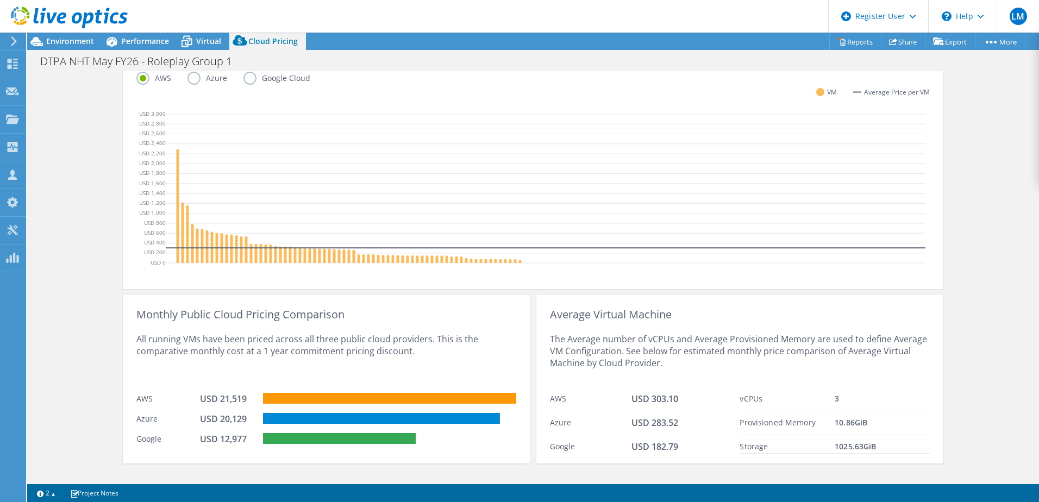
scroll to position [316, 0]
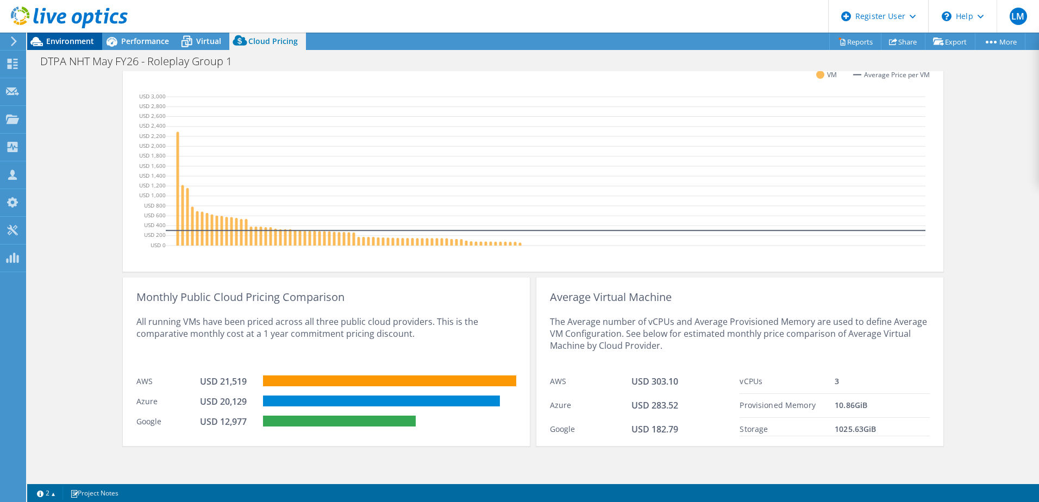
click at [76, 41] on span "Environment" at bounding box center [70, 41] width 48 height 10
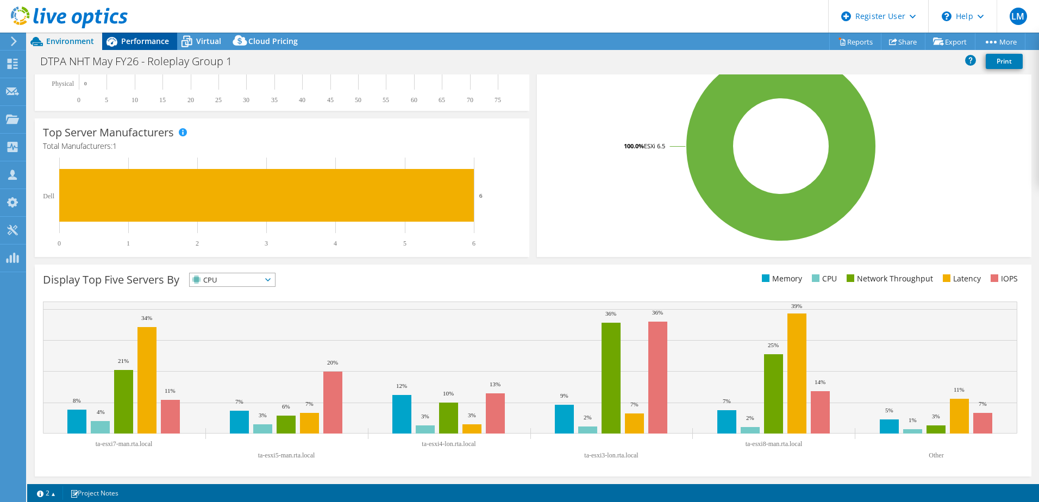
click at [139, 38] on span "Performance" at bounding box center [145, 41] width 48 height 10
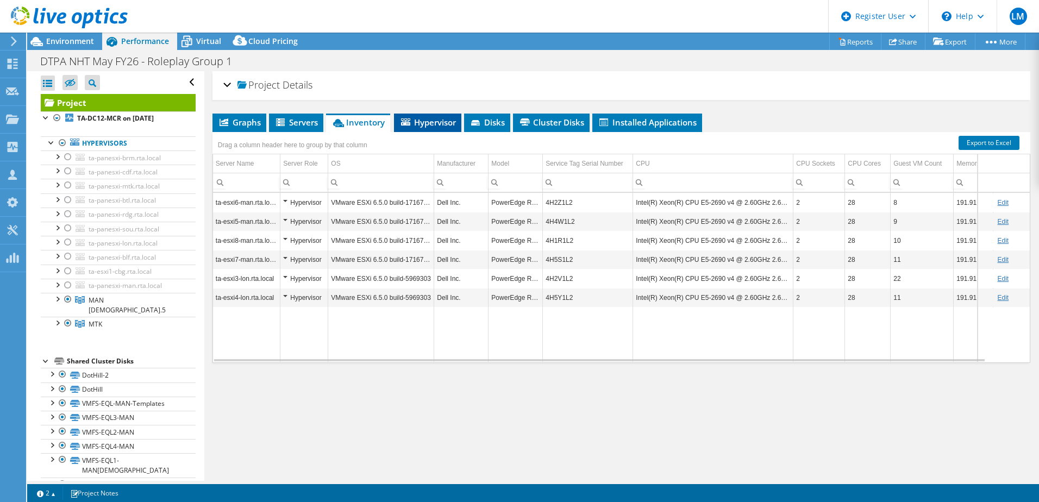
click at [443, 123] on span "Hypervisor" at bounding box center [427, 122] width 57 height 11
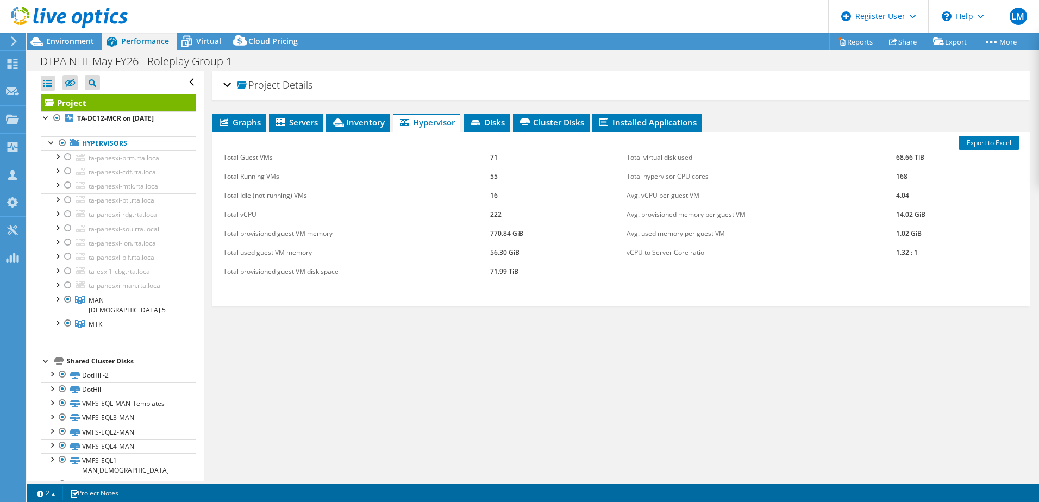
click at [497, 177] on td "55" at bounding box center [553, 176] width 126 height 19
drag, startPoint x: 496, startPoint y: 177, endPoint x: 486, endPoint y: 178, distance: 9.3
click at [486, 178] on tr "Total Running VMs 55" at bounding box center [419, 176] width 393 height 19
drag, startPoint x: 486, startPoint y: 178, endPoint x: 489, endPoint y: 229, distance: 51.7
click at [490, 229] on td "770.84 GiB" at bounding box center [553, 233] width 126 height 19
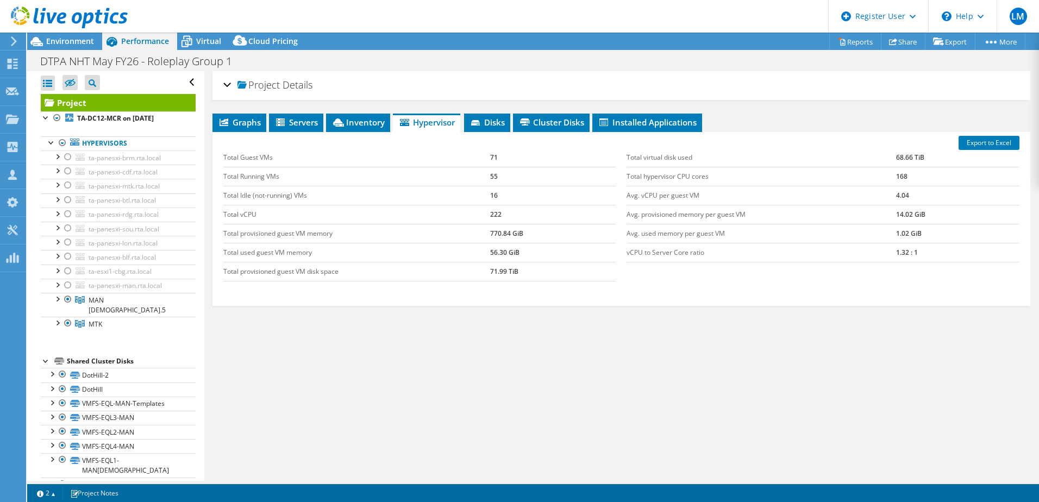
drag, startPoint x: 557, startPoint y: 316, endPoint x: 529, endPoint y: 322, distance: 28.4
click at [529, 322] on div "Graphs Servers Inventory Hypervisor Disks Cluster Disks Installed Applications …" at bounding box center [622, 250] width 818 height 272
drag, startPoint x: 552, startPoint y: 408, endPoint x: 517, endPoint y: 420, distance: 36.3
click at [517, 420] on div "Project Details Prepared for: [PERSON_NAME], [PERSON_NAME][EMAIL_ADDRESS][PERSO…" at bounding box center [621, 276] width 834 height 410
drag, startPoint x: 571, startPoint y: 403, endPoint x: 538, endPoint y: 410, distance: 33.9
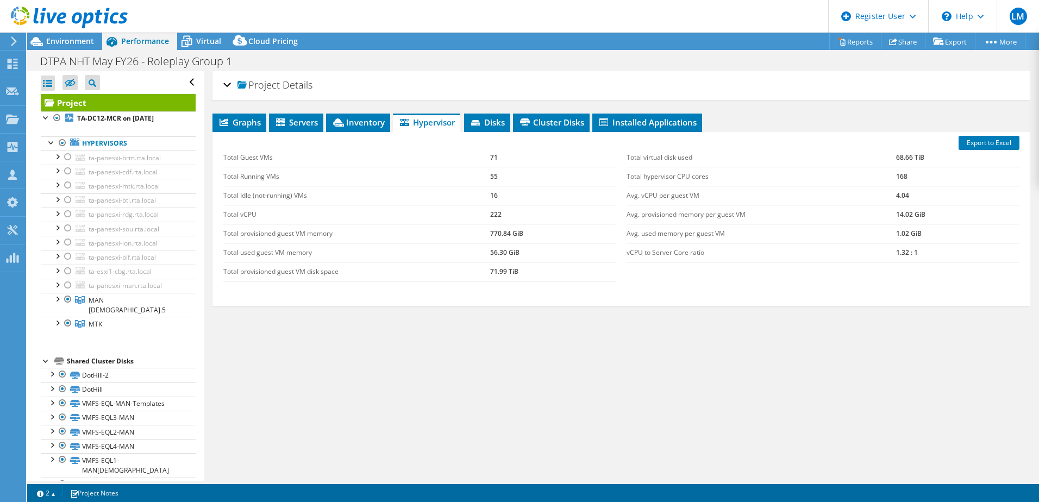
click at [538, 410] on div "Project Details Prepared for: [PERSON_NAME], [PERSON_NAME][EMAIL_ADDRESS][PERSO…" at bounding box center [621, 276] width 834 height 410
click at [597, 403] on div "Project Details Prepared for: [PERSON_NAME], [PERSON_NAME][EMAIL_ADDRESS][PERSO…" at bounding box center [621, 276] width 834 height 410
drag, startPoint x: 592, startPoint y: 407, endPoint x: 552, endPoint y: 409, distance: 40.3
click at [552, 409] on div "Project Details Prepared for: [PERSON_NAME], [PERSON_NAME][EMAIL_ADDRESS][PERSO…" at bounding box center [621, 276] width 834 height 410
drag, startPoint x: 706, startPoint y: 424, endPoint x: 665, endPoint y: 430, distance: 41.2
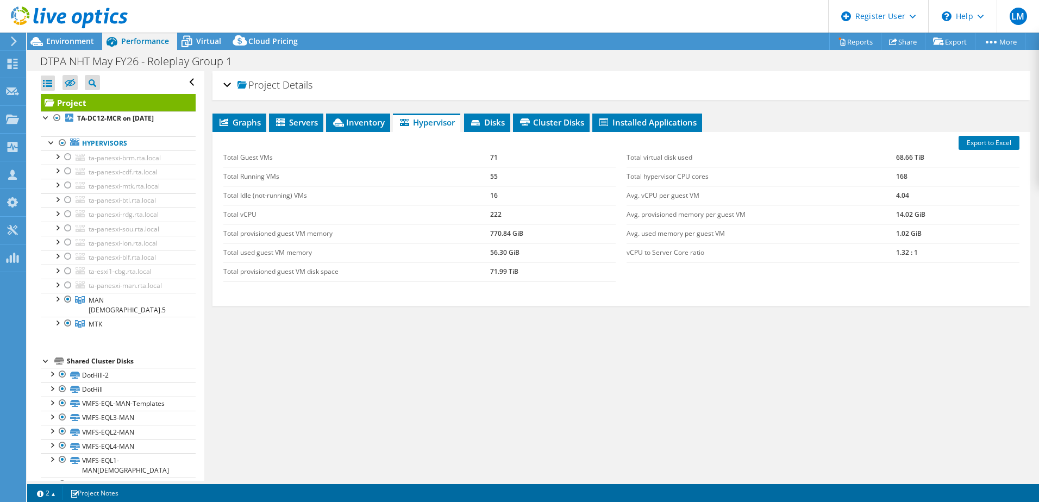
click at [665, 430] on div "Project Details Prepared for: [PERSON_NAME], [PERSON_NAME][EMAIL_ADDRESS][PERSO…" at bounding box center [621, 276] width 834 height 410
